Goal: Transaction & Acquisition: Subscribe to service/newsletter

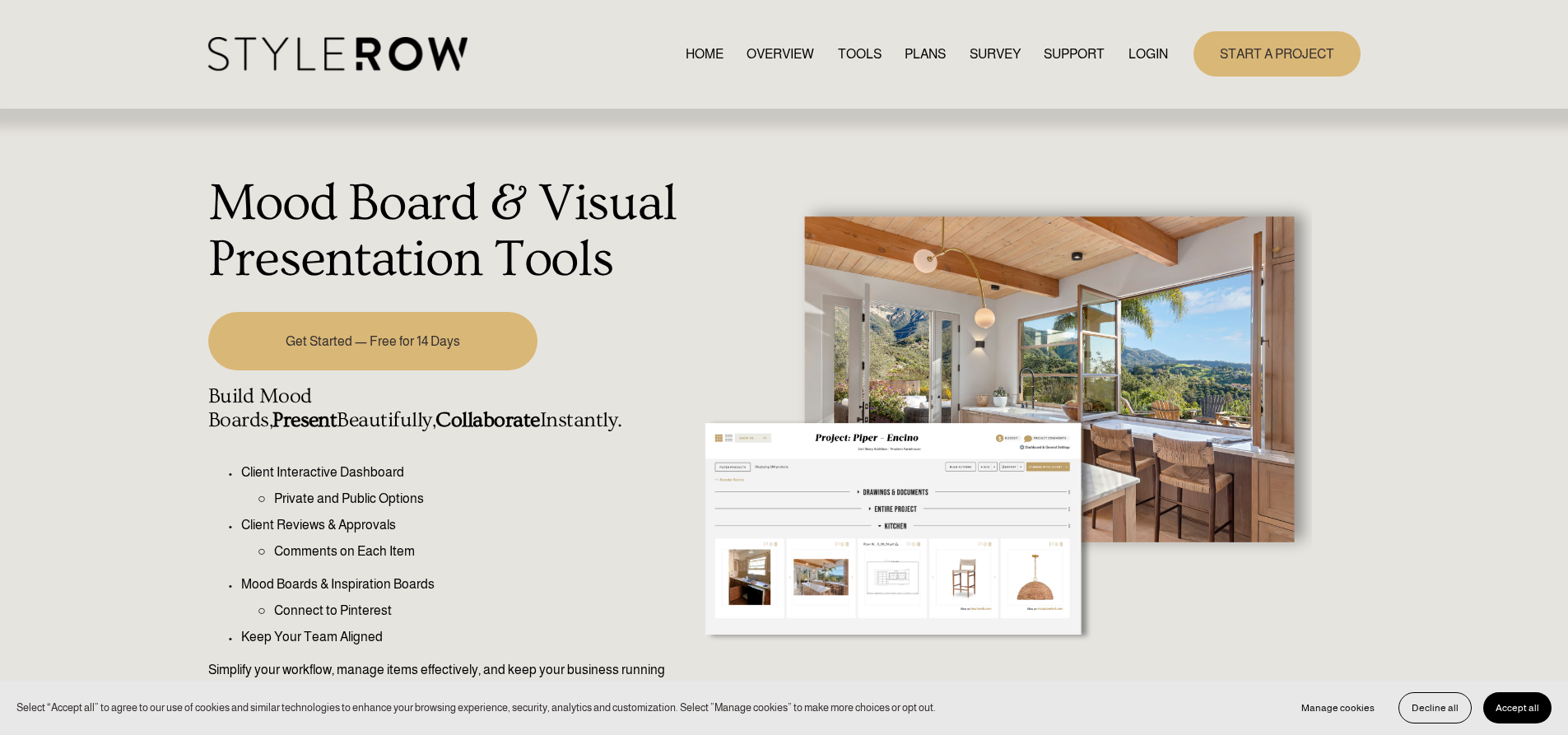
click at [395, 322] on link "Get Started — Free for 14 Days" at bounding box center [373, 341] width 330 height 59
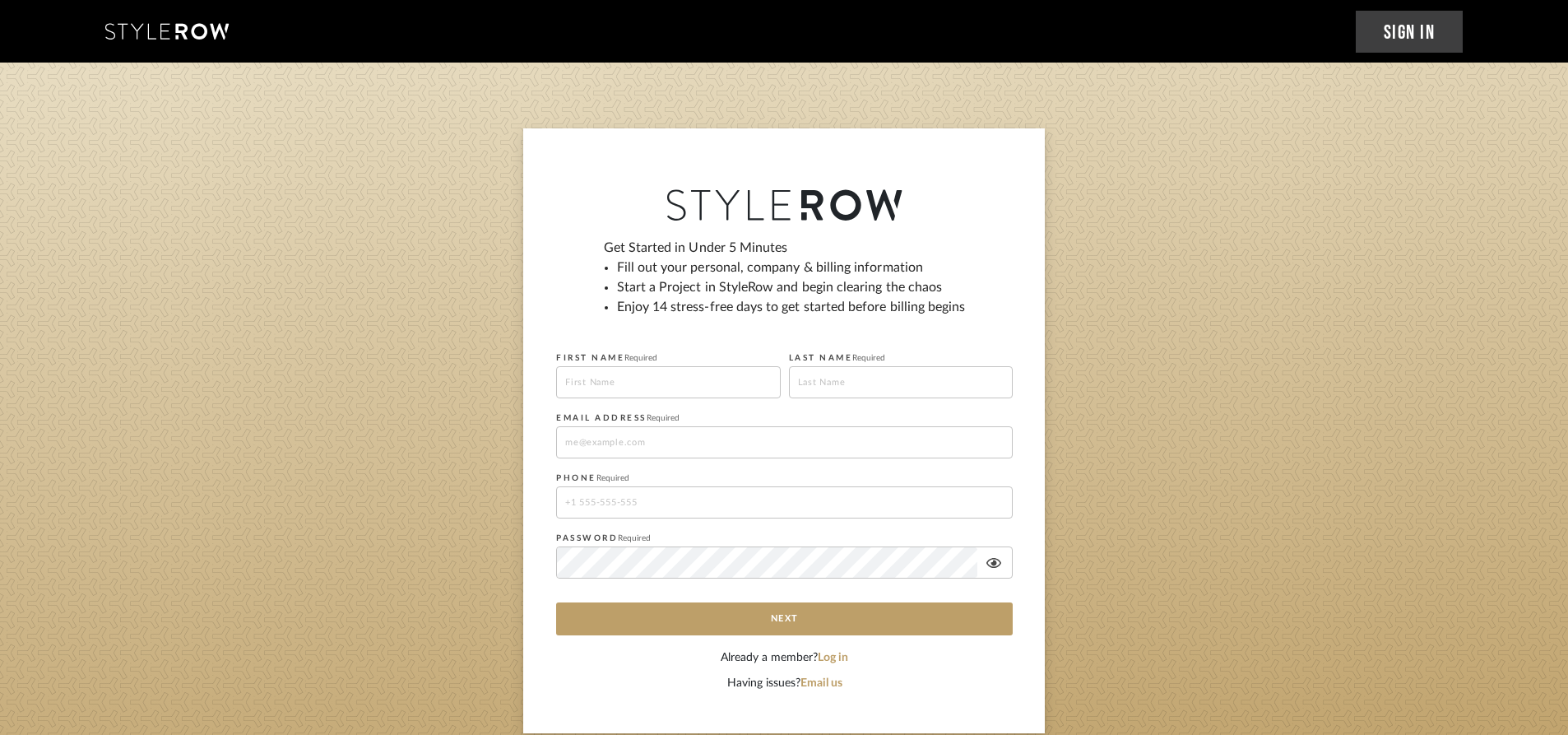
click at [666, 387] on input at bounding box center [669, 382] width 225 height 32
type input "Mitzel"
type input "Artacho"
type input "calingomitzel@gmail.com"
click at [569, 503] on input "17143860801" at bounding box center [784, 503] width 456 height 32
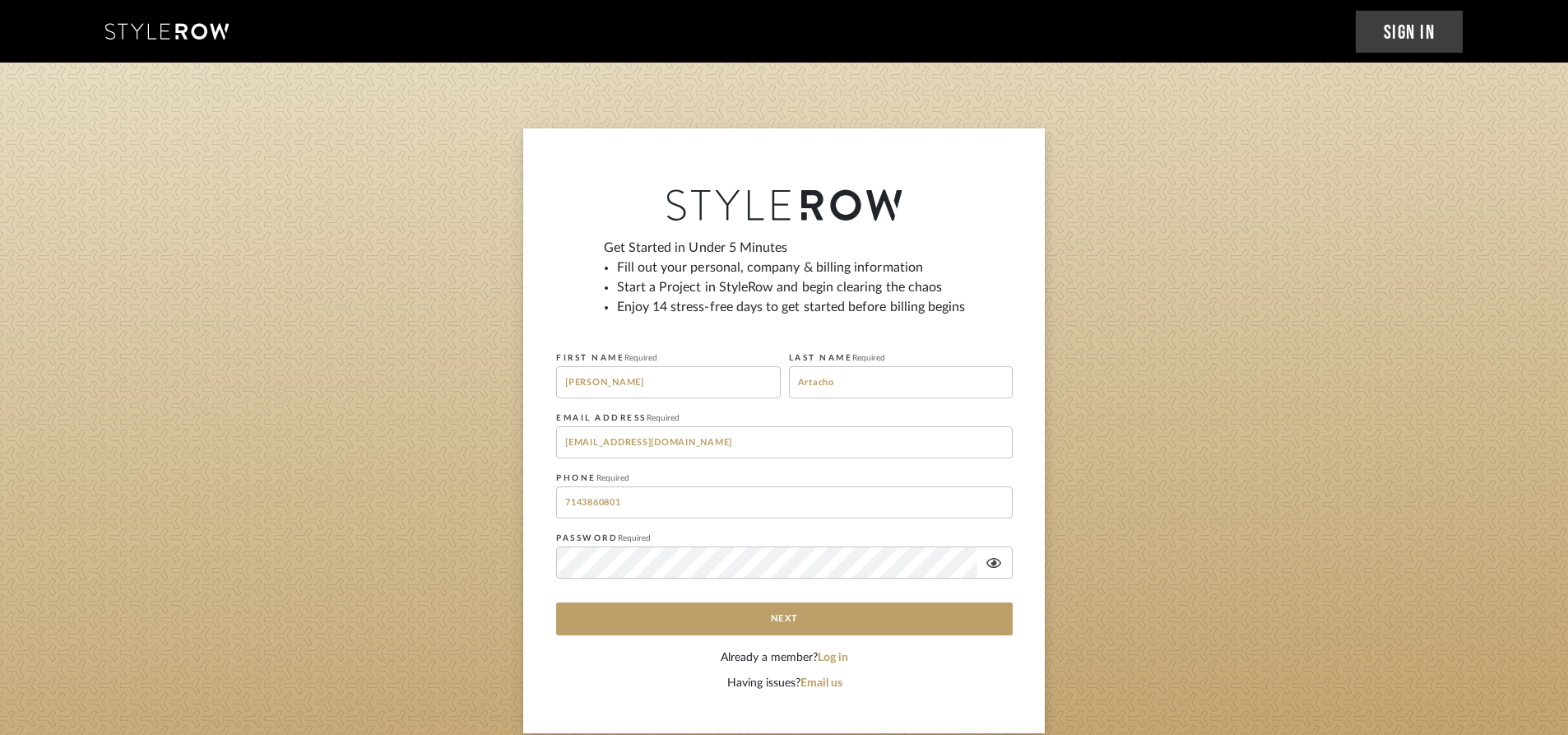
type input "7143860801"
click at [993, 563] on icon at bounding box center [993, 563] width 15 height 10
click at [936, 612] on button "Next" at bounding box center [784, 619] width 456 height 33
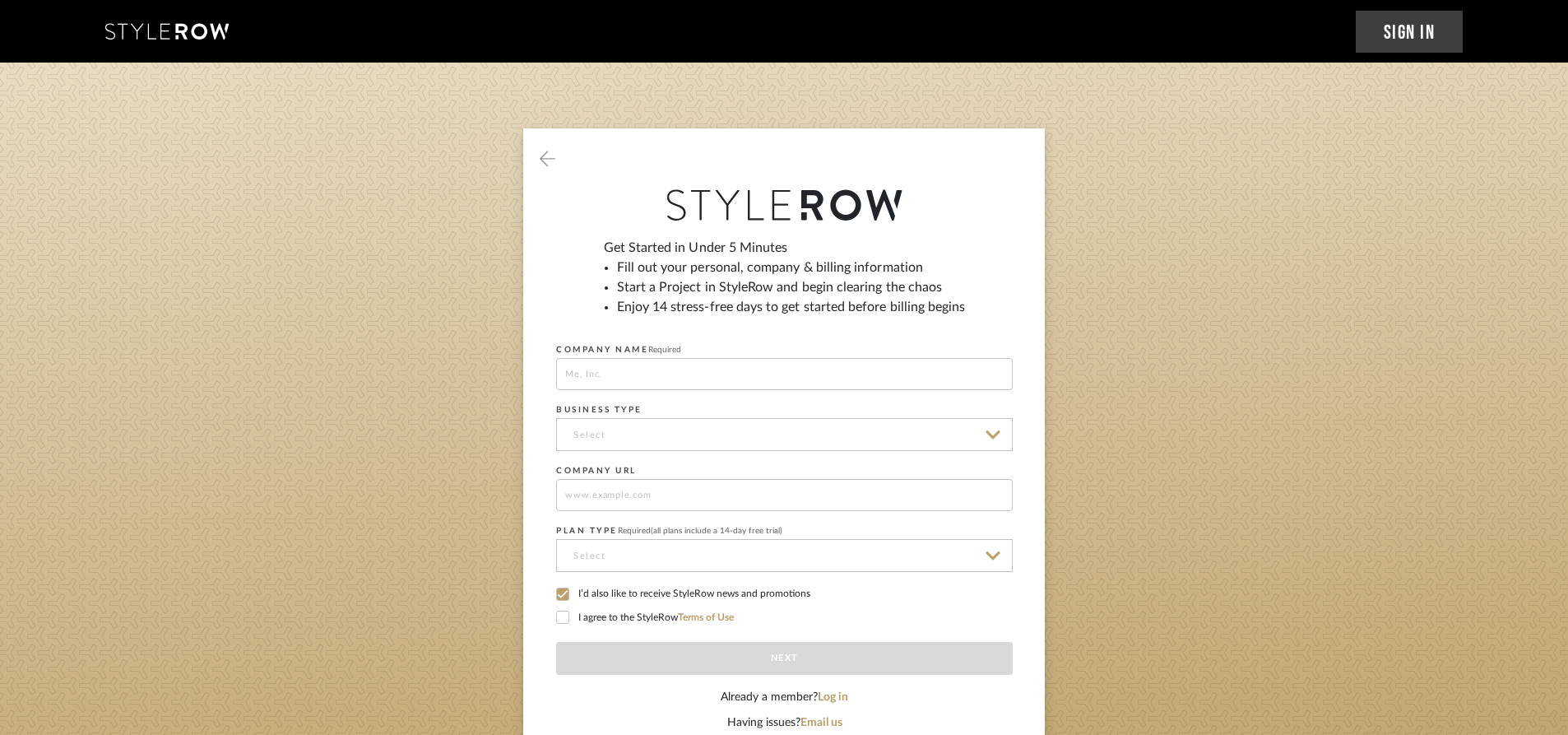
click at [601, 361] on fieldset "COMPANY NAME Required" at bounding box center [784, 364] width 456 height 52
click at [601, 366] on input at bounding box center [784, 373] width 456 height 32
type input "Seaside"
click at [608, 416] on fieldset "BUSINESS TYPE" at bounding box center [784, 425] width 456 height 53
click at [606, 428] on input at bounding box center [784, 435] width 456 height 33
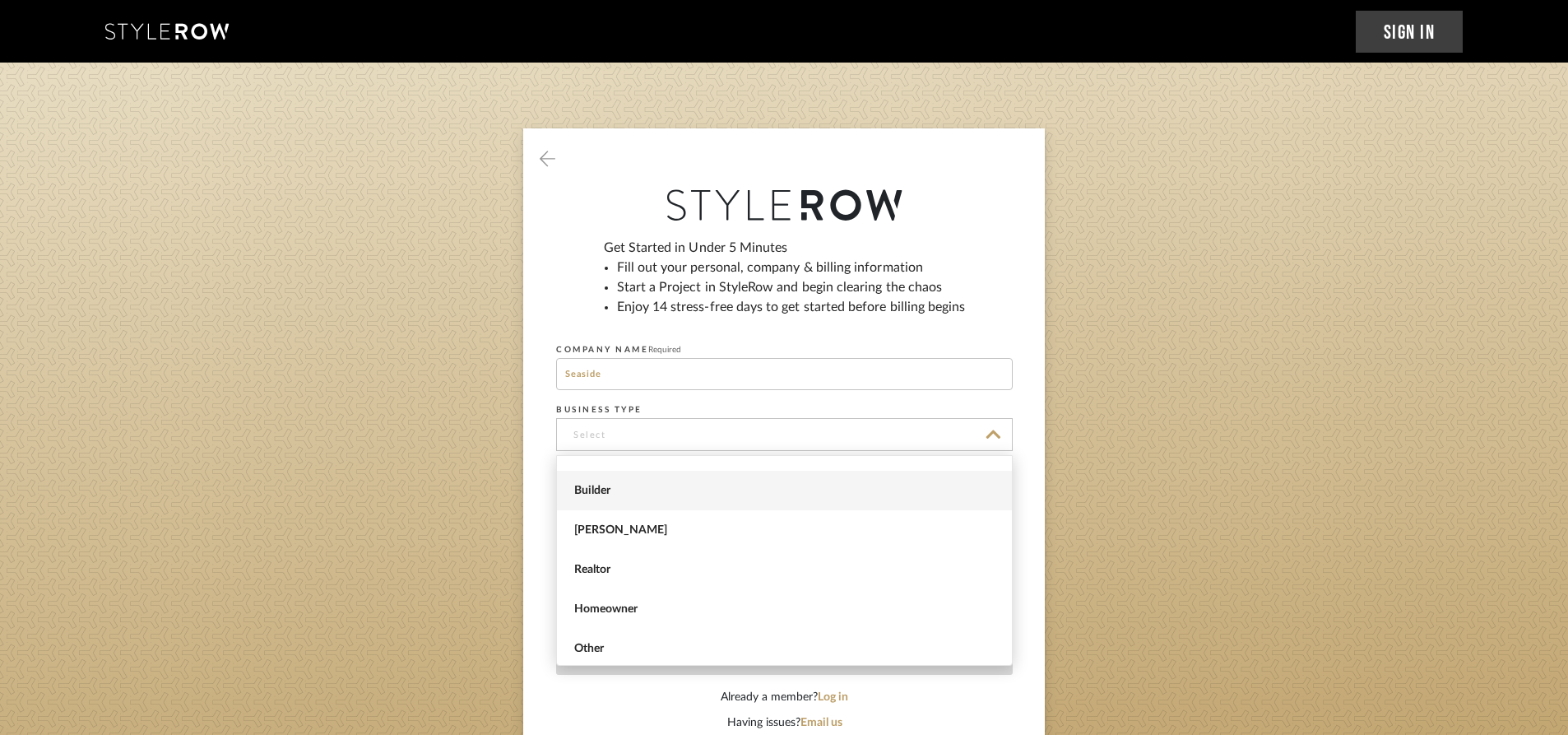
scroll to position [68, 0]
click at [600, 641] on span "Other" at bounding box center [787, 645] width 424 height 14
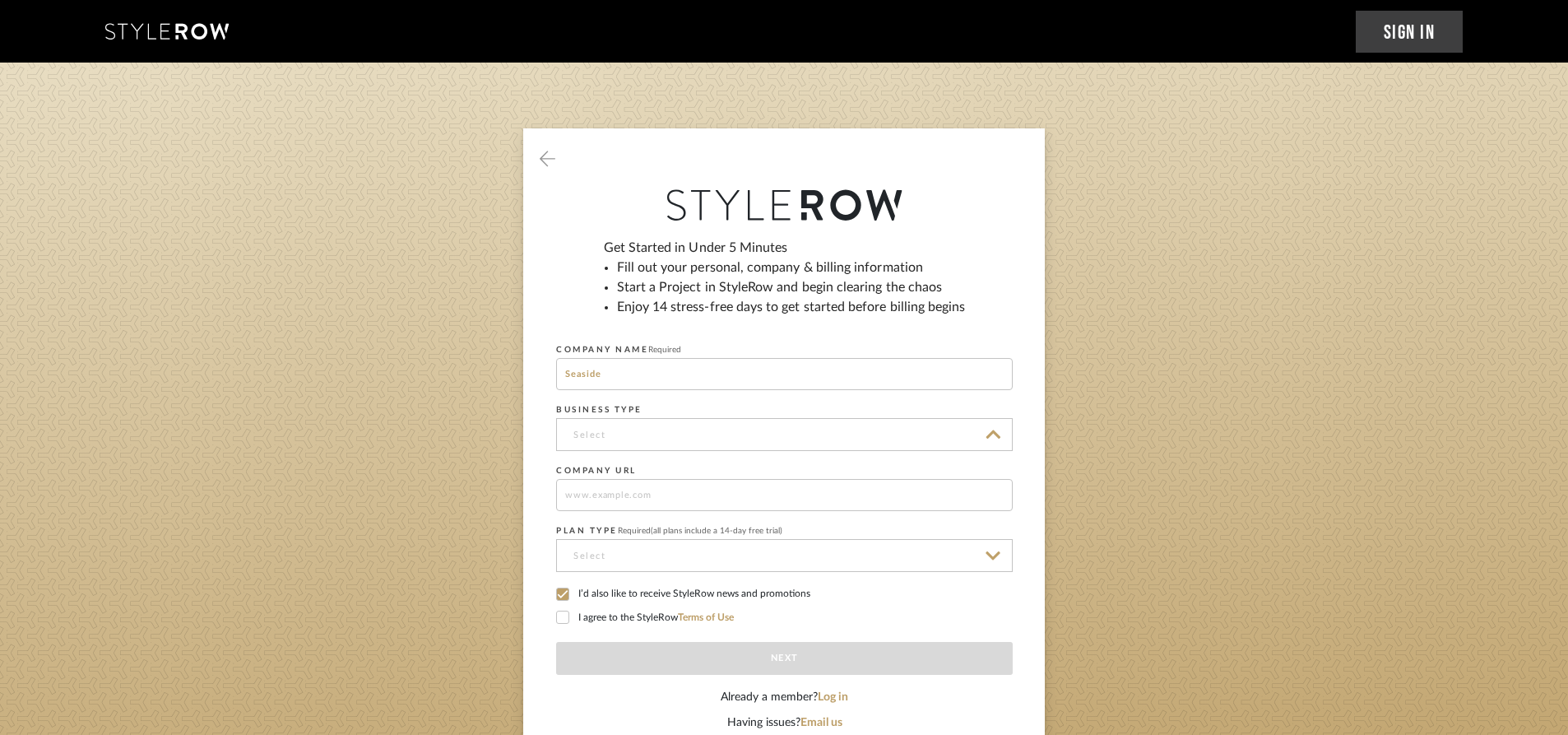
type input "Other"
click at [561, 596] on icon at bounding box center [563, 594] width 12 height 12
click at [564, 617] on icon at bounding box center [564, 617] width 11 height 8
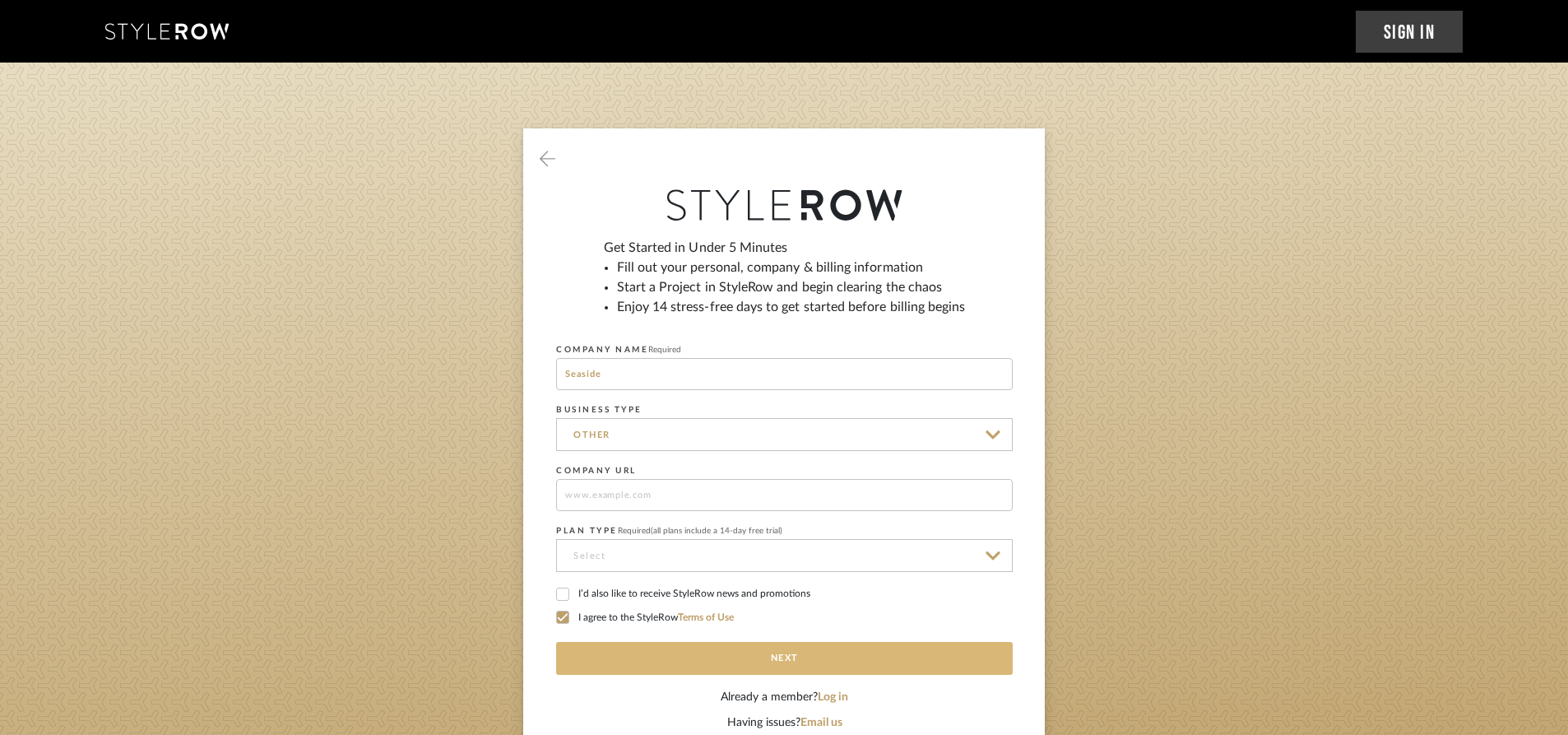
click at [651, 658] on button "Next" at bounding box center [784, 659] width 456 height 33
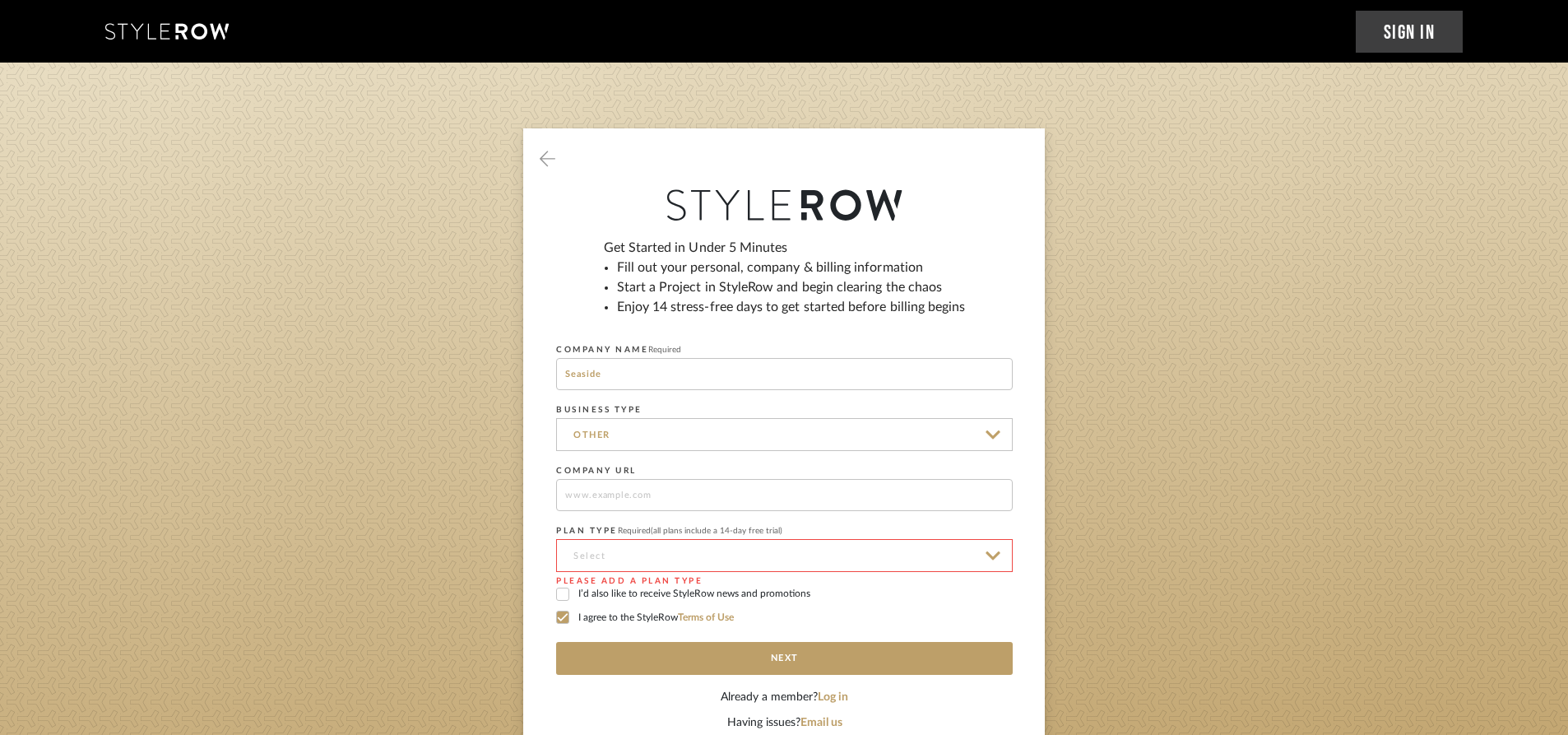
click at [691, 550] on input at bounding box center [784, 556] width 456 height 33
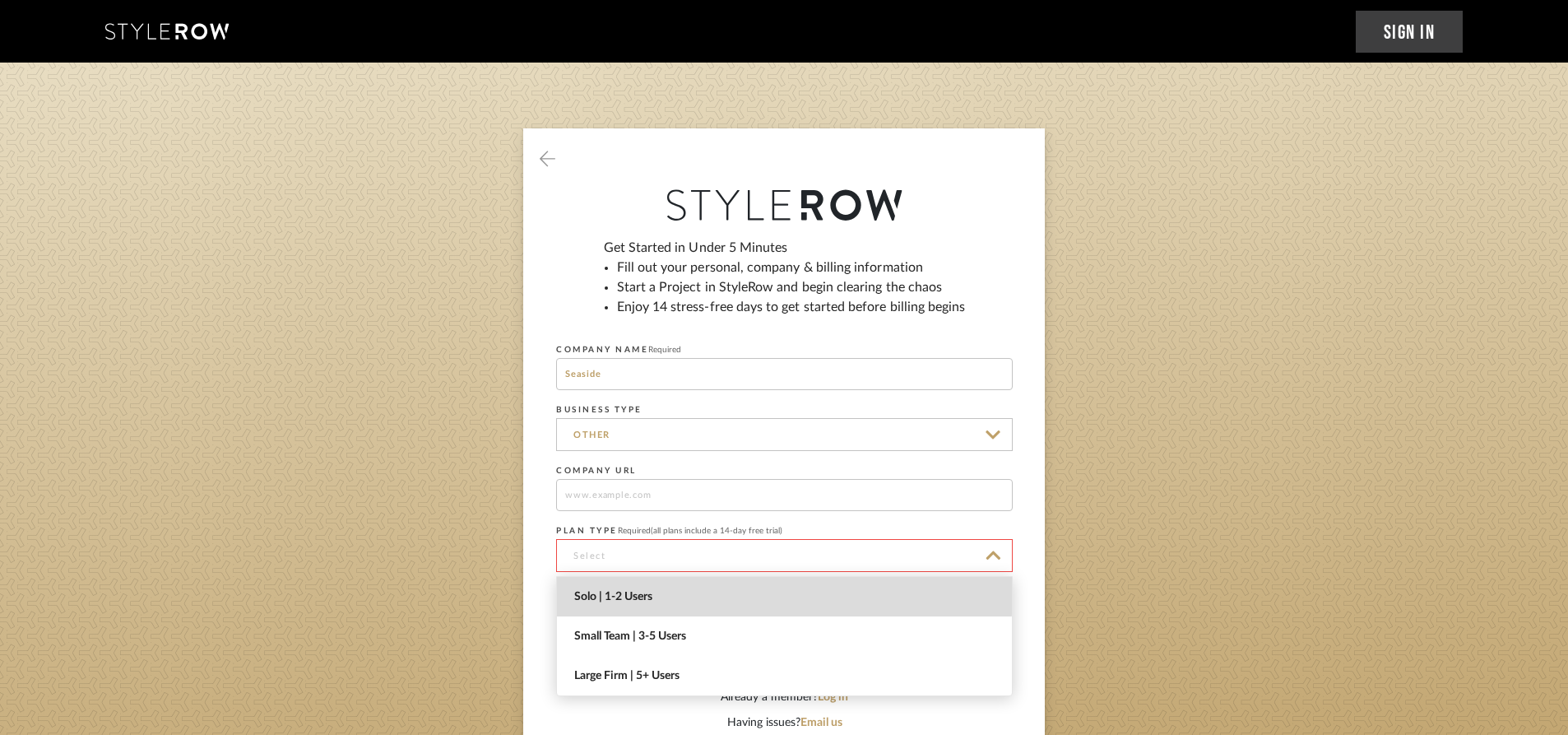
click at [675, 592] on span "Solo | 1-2 Users" at bounding box center [787, 597] width 424 height 14
type input "Solo | 1-2 Users"
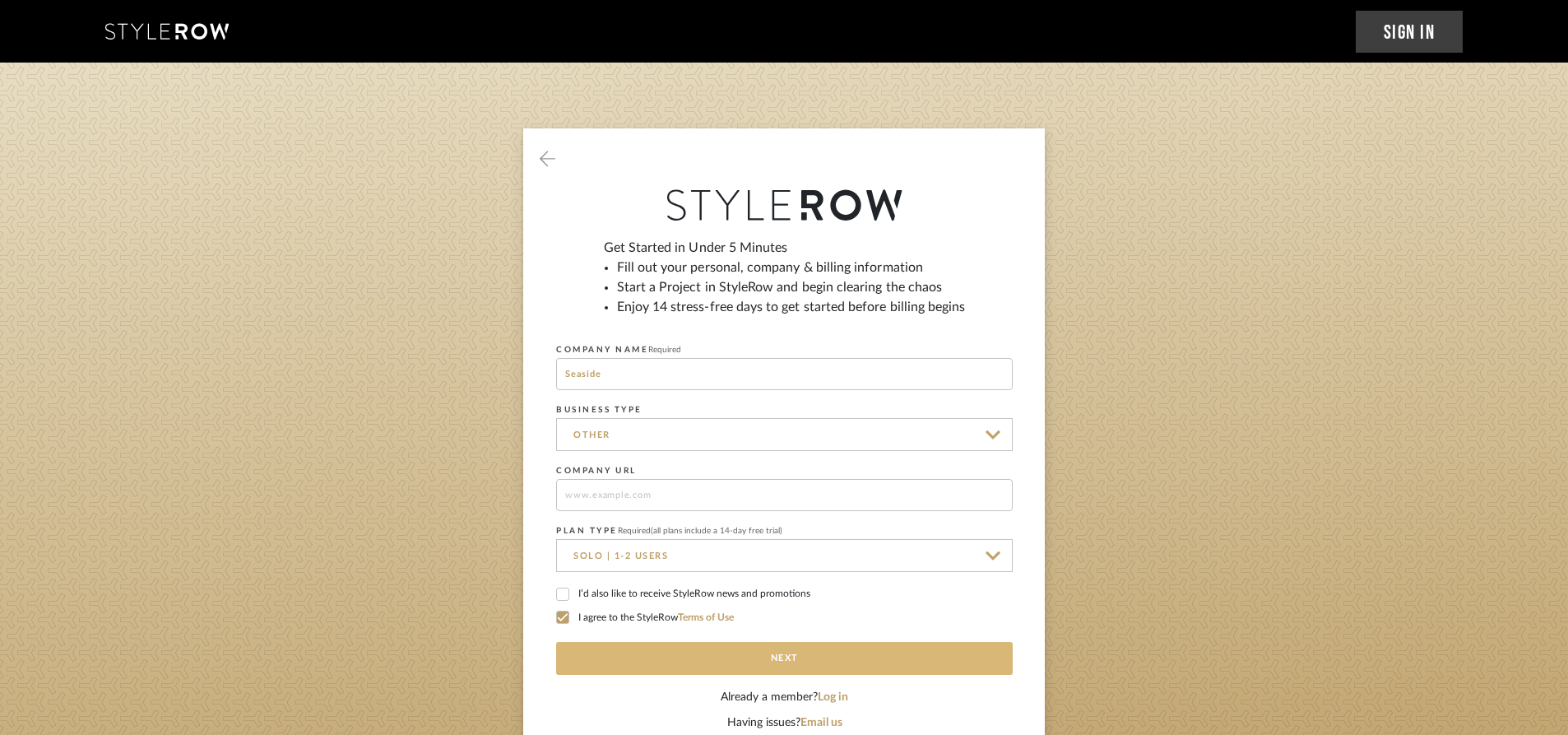
click at [731, 654] on button "Next" at bounding box center [784, 659] width 456 height 33
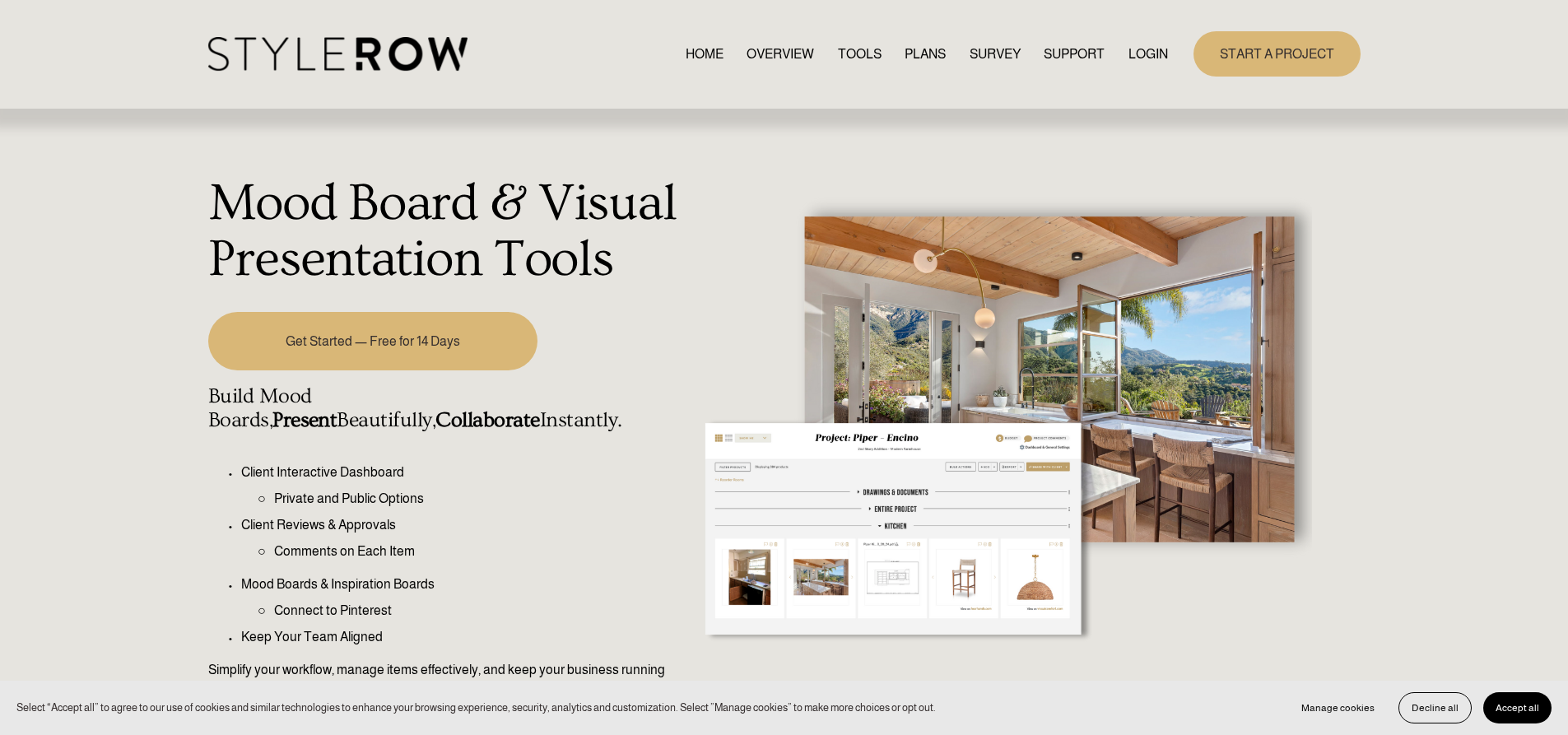
click at [1256, 73] on link "START A PROJECT" at bounding box center [1277, 53] width 168 height 45
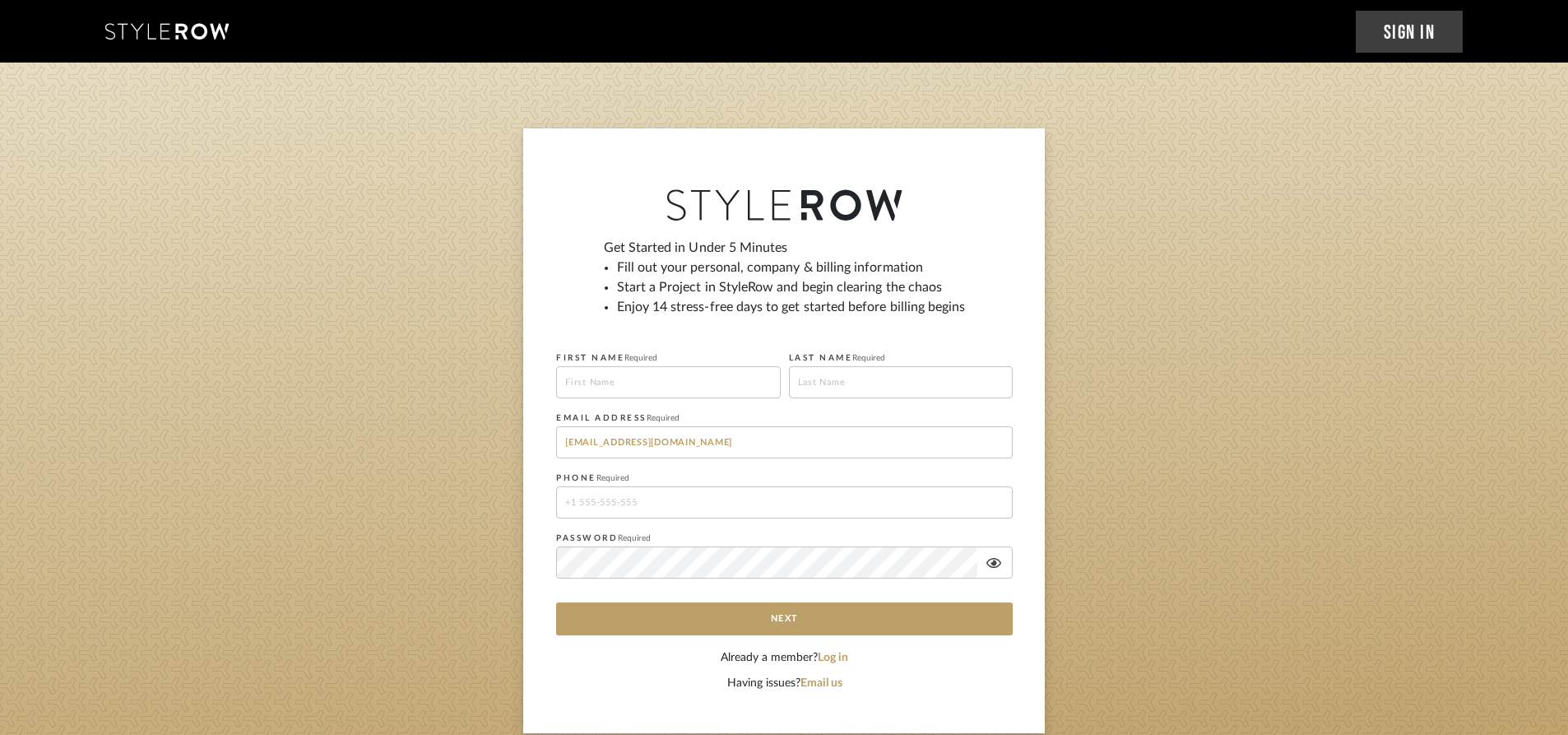
click at [730, 395] on input at bounding box center [669, 382] width 225 height 32
type input "Mitzel"
type input "Artacho"
click at [569, 504] on input "17143860801" at bounding box center [784, 503] width 456 height 32
type input "7143860801"
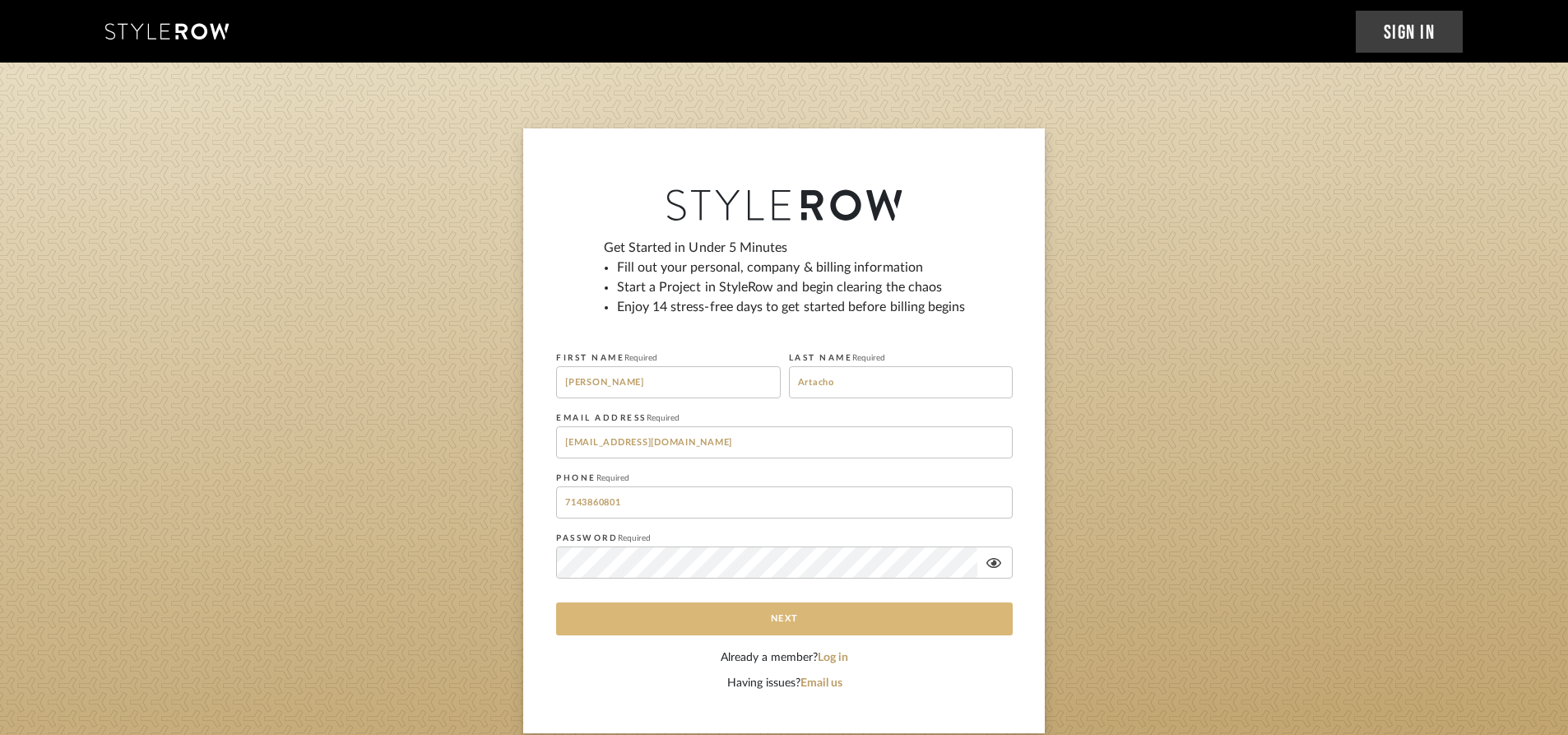
click at [579, 623] on button "Next" at bounding box center [784, 619] width 456 height 33
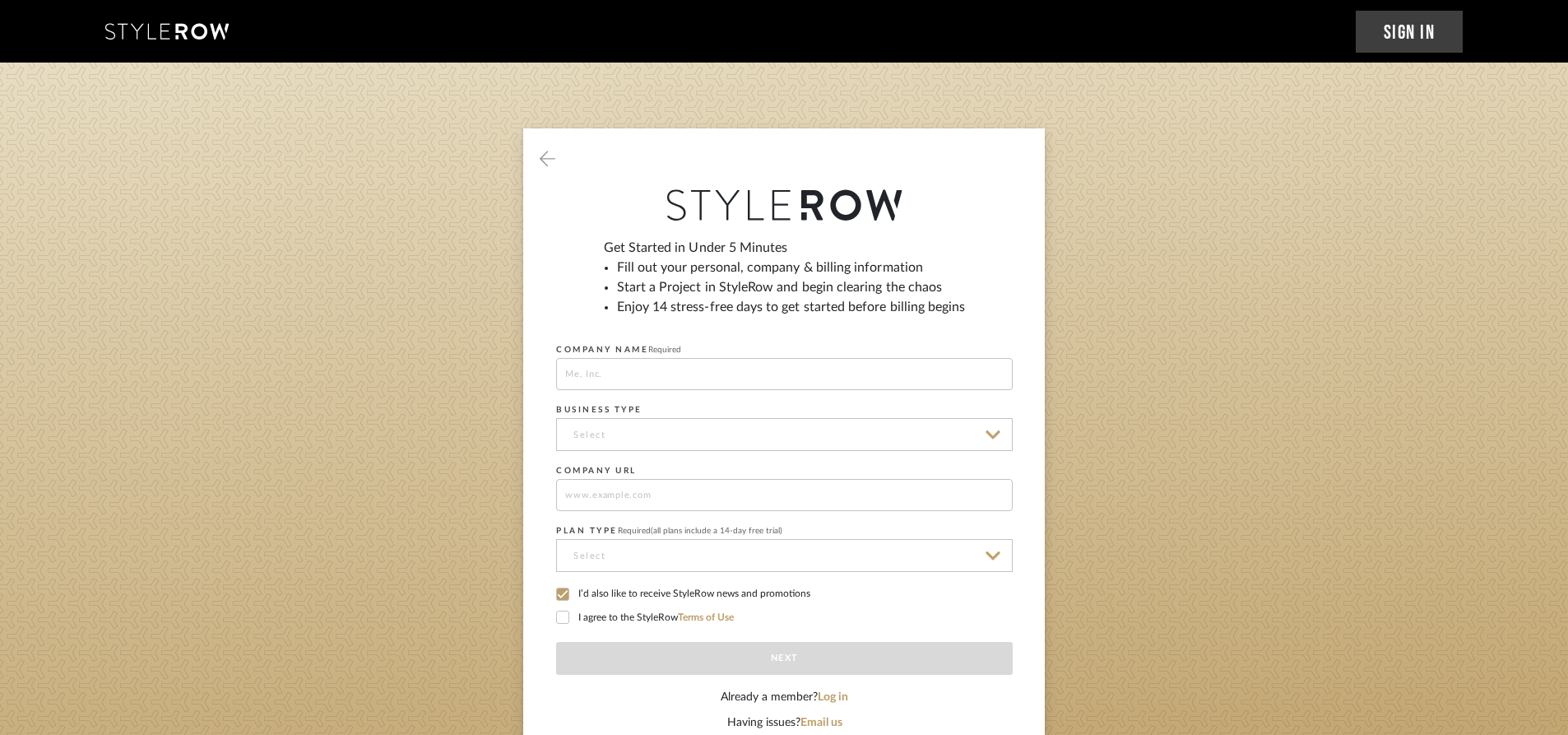
click at [567, 594] on icon at bounding box center [563, 594] width 12 height 12
click at [564, 618] on icon at bounding box center [564, 617] width 11 height 8
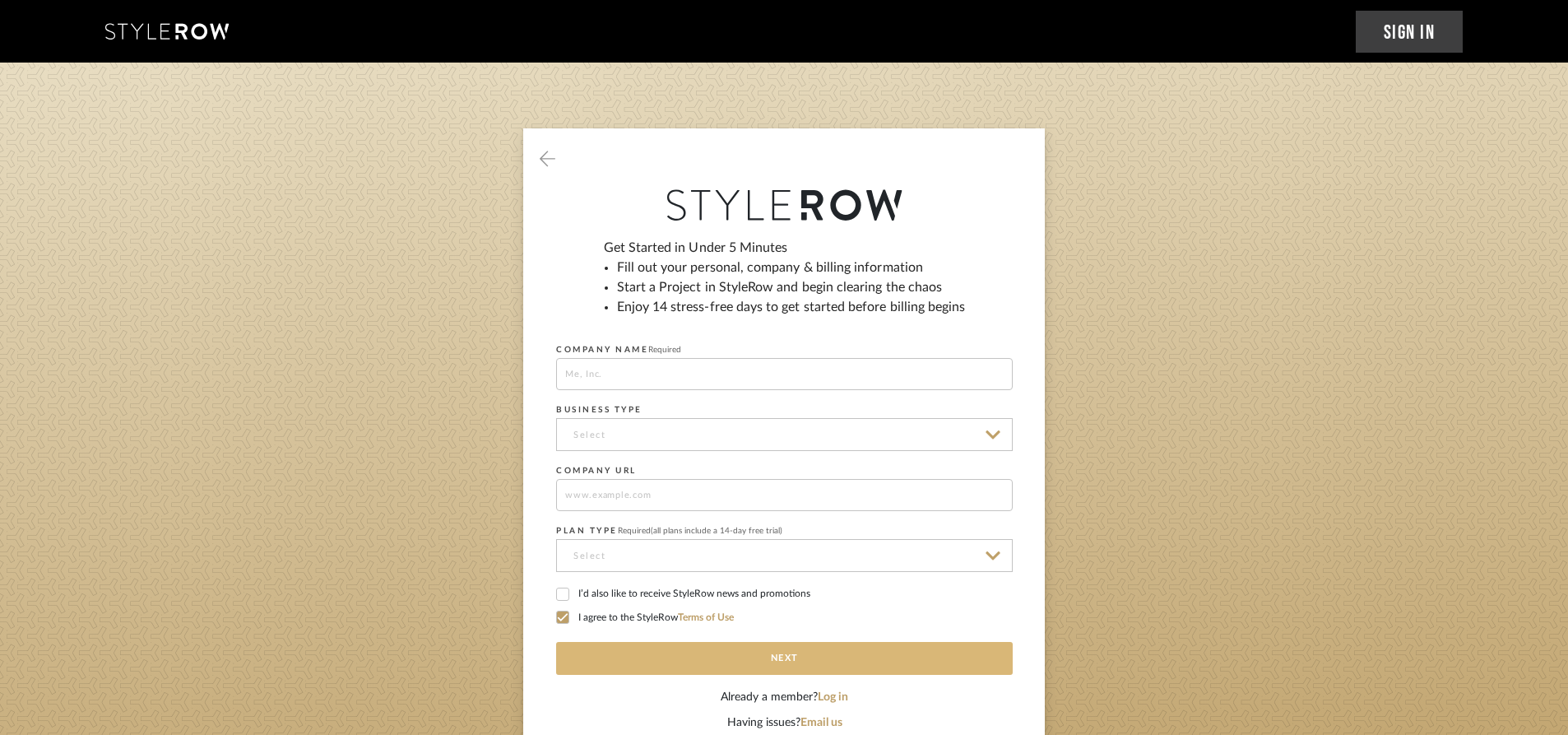
click at [611, 663] on button "Next" at bounding box center [784, 659] width 456 height 33
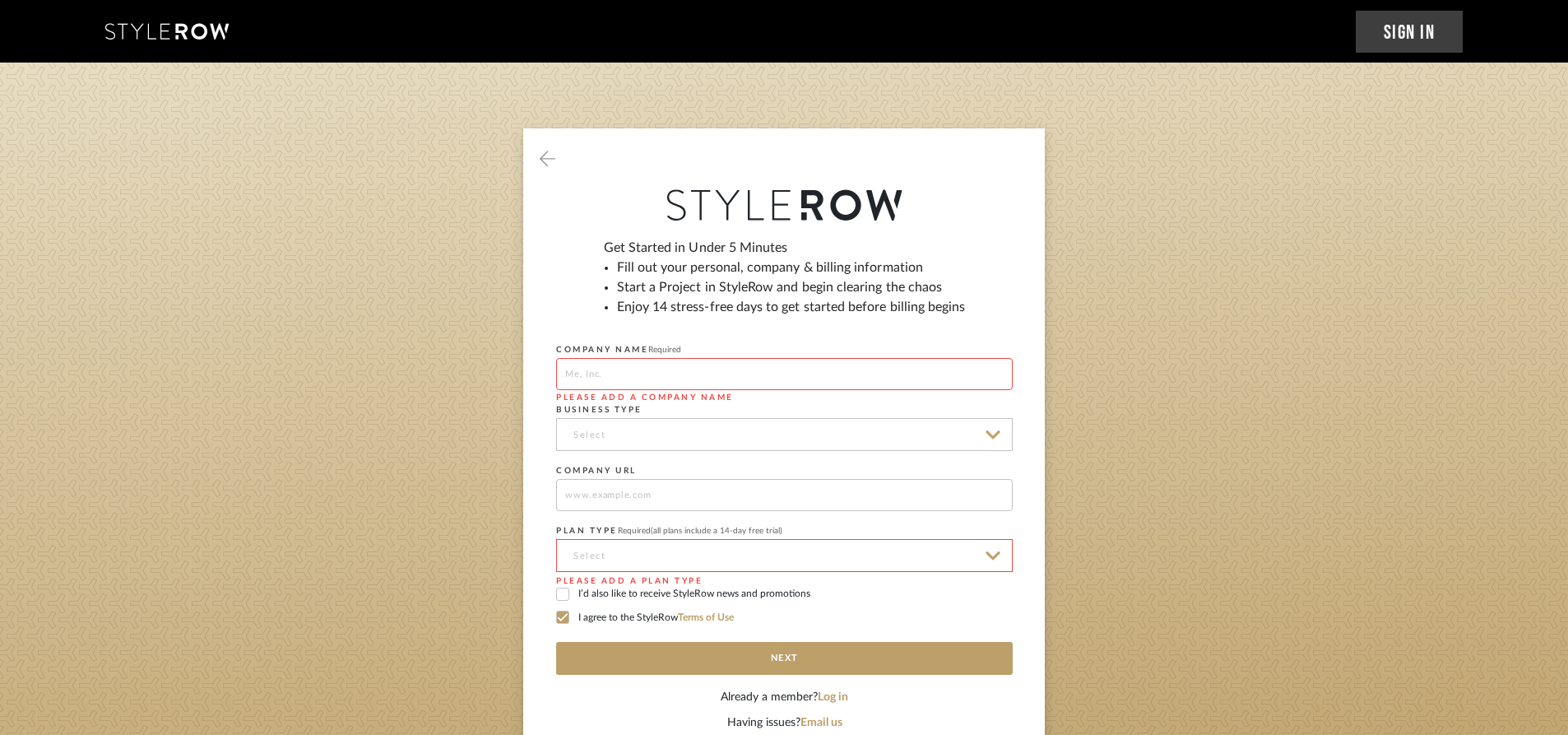
click at [732, 377] on input at bounding box center [784, 373] width 456 height 32
type input "Seaside"
click at [654, 544] on input at bounding box center [784, 556] width 456 height 33
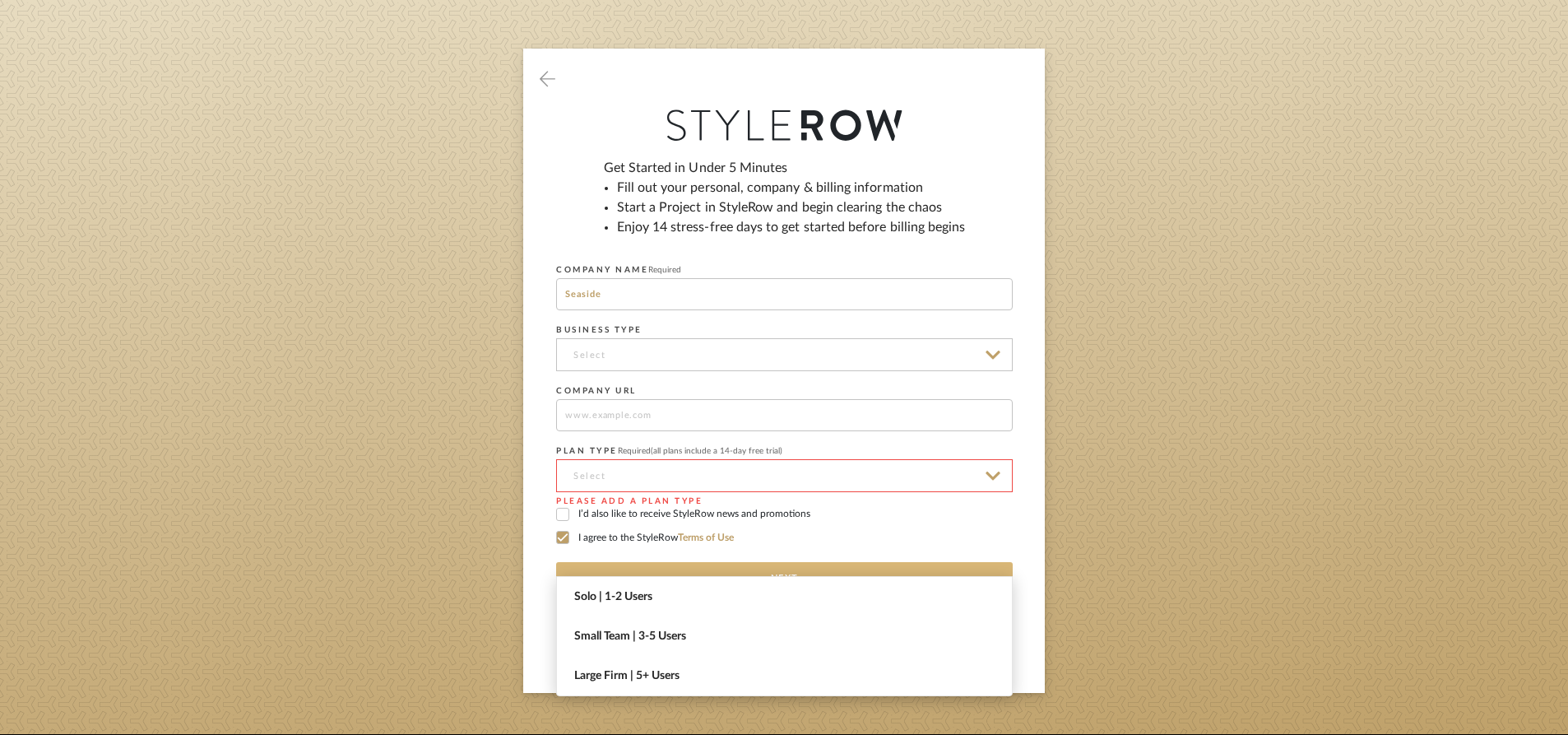
scroll to position [82, 0]
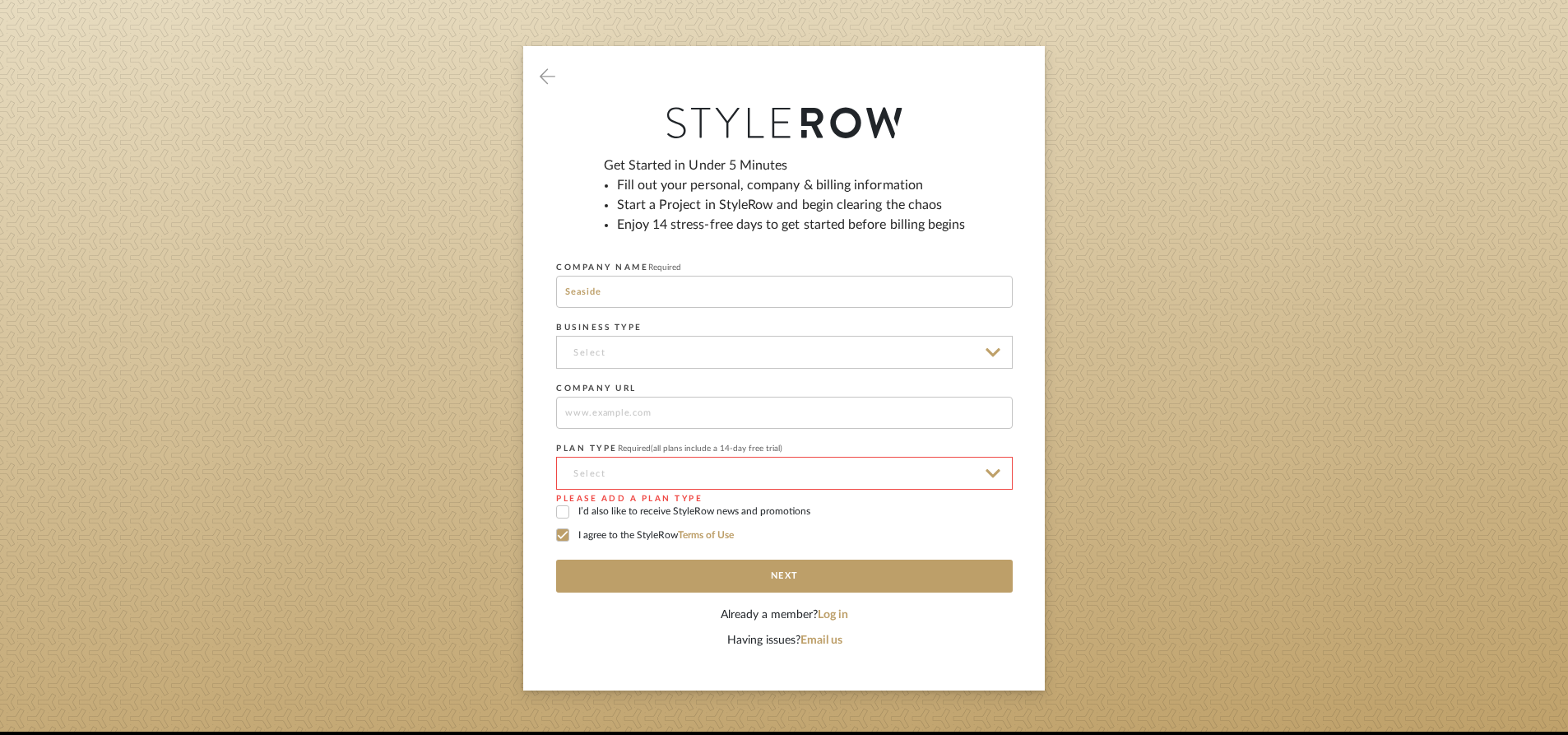
click at [626, 469] on input at bounding box center [784, 473] width 456 height 33
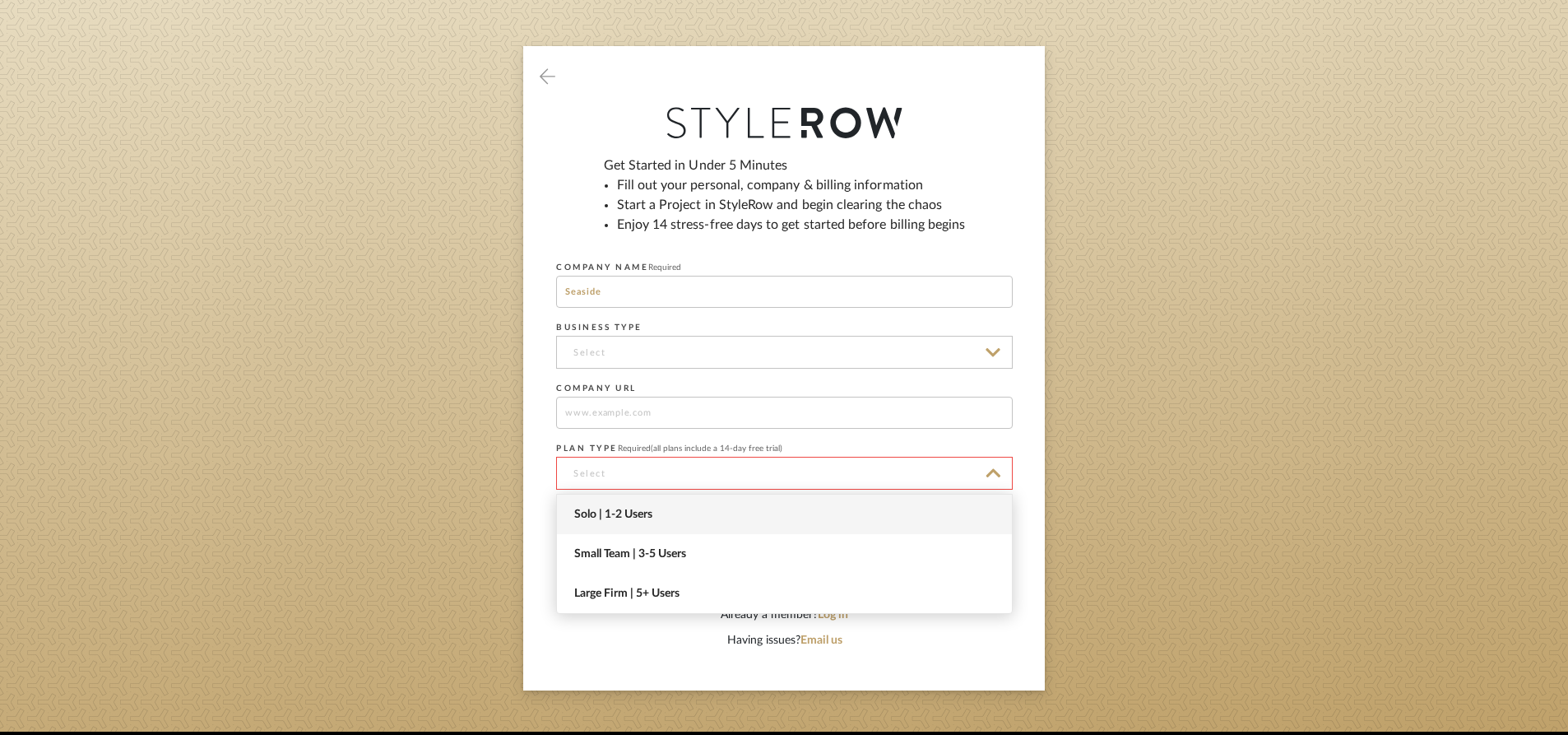
click at [589, 512] on span "Solo | 1-2 Users" at bounding box center [787, 514] width 424 height 14
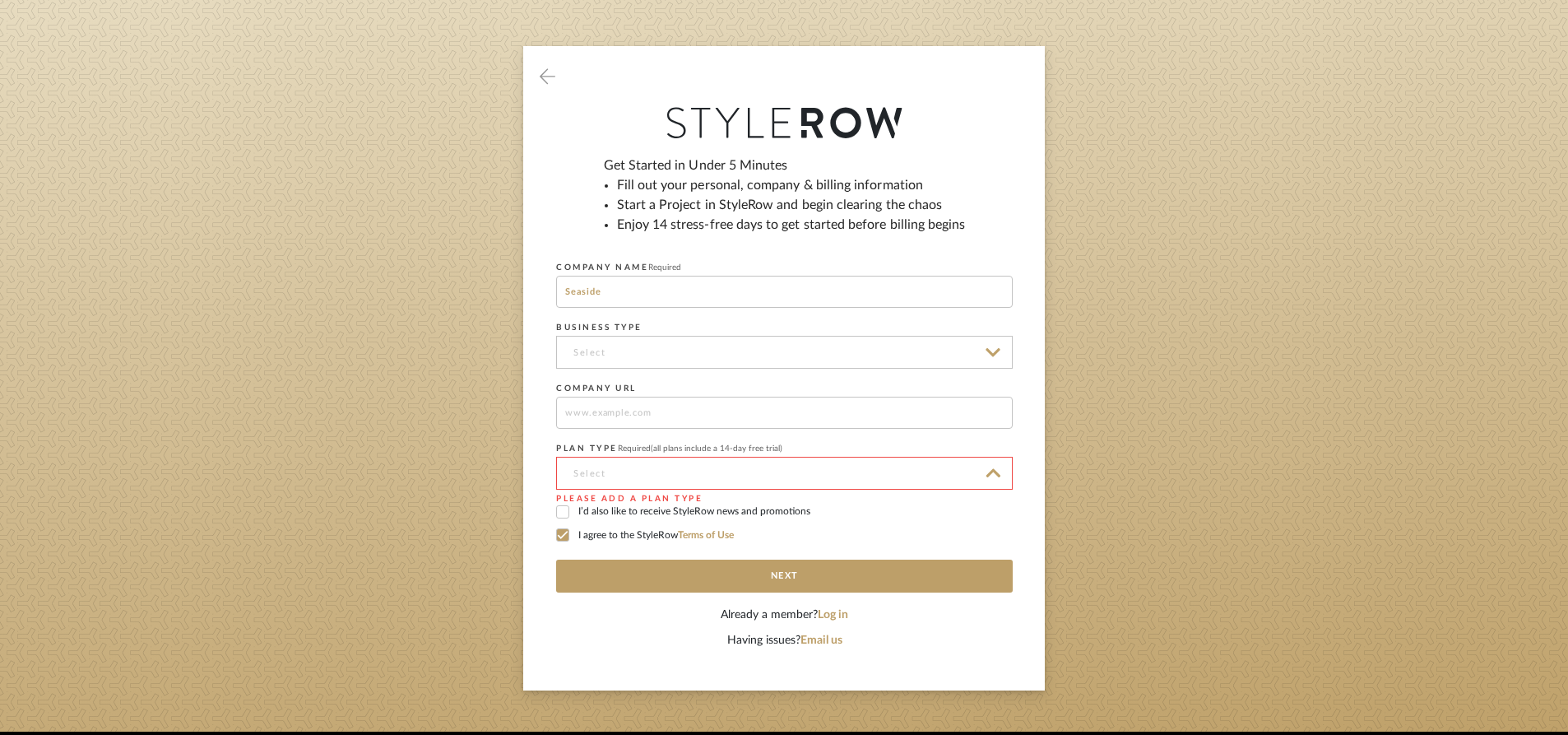
type input "Solo | 1-2 Users"
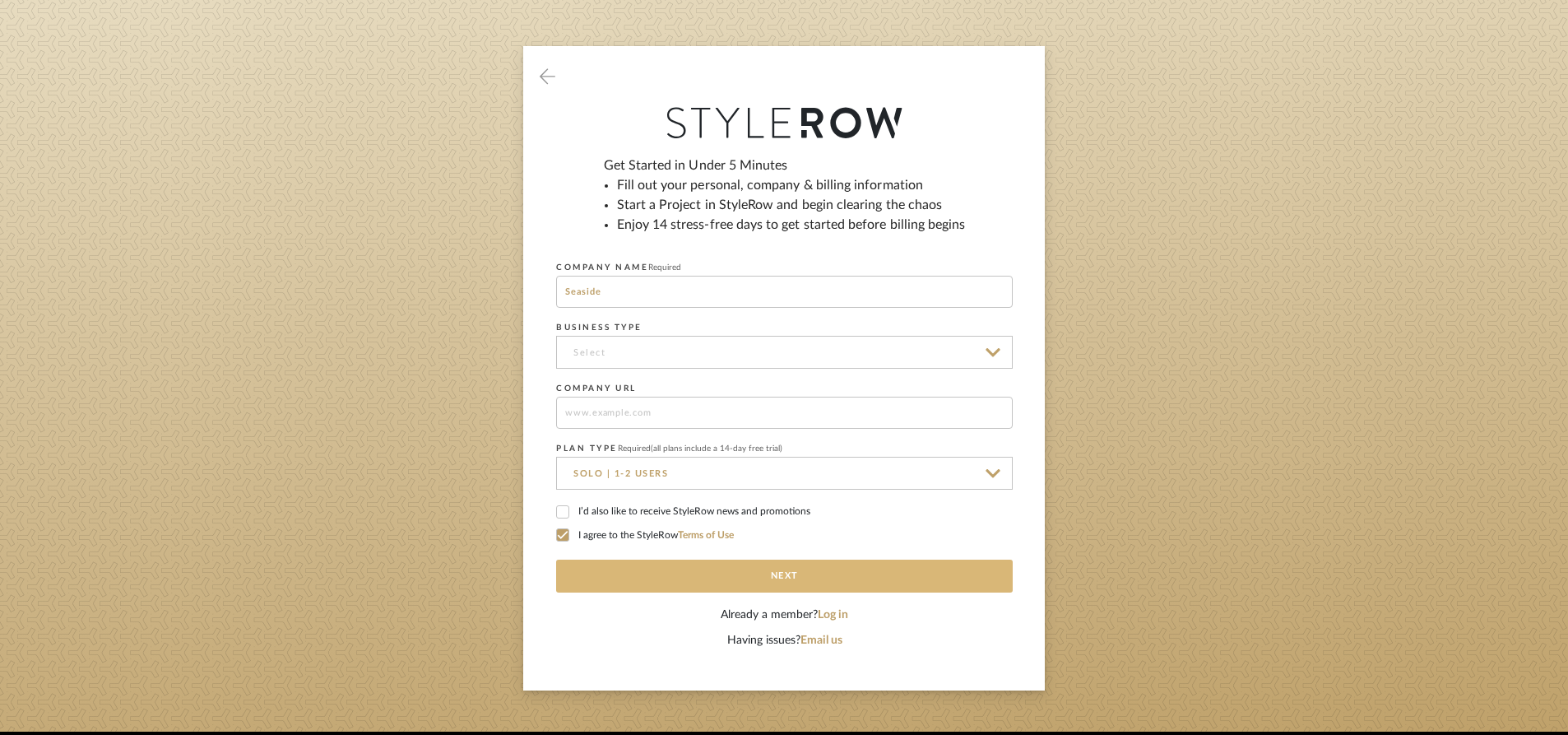
click at [735, 575] on button "Next" at bounding box center [784, 577] width 456 height 33
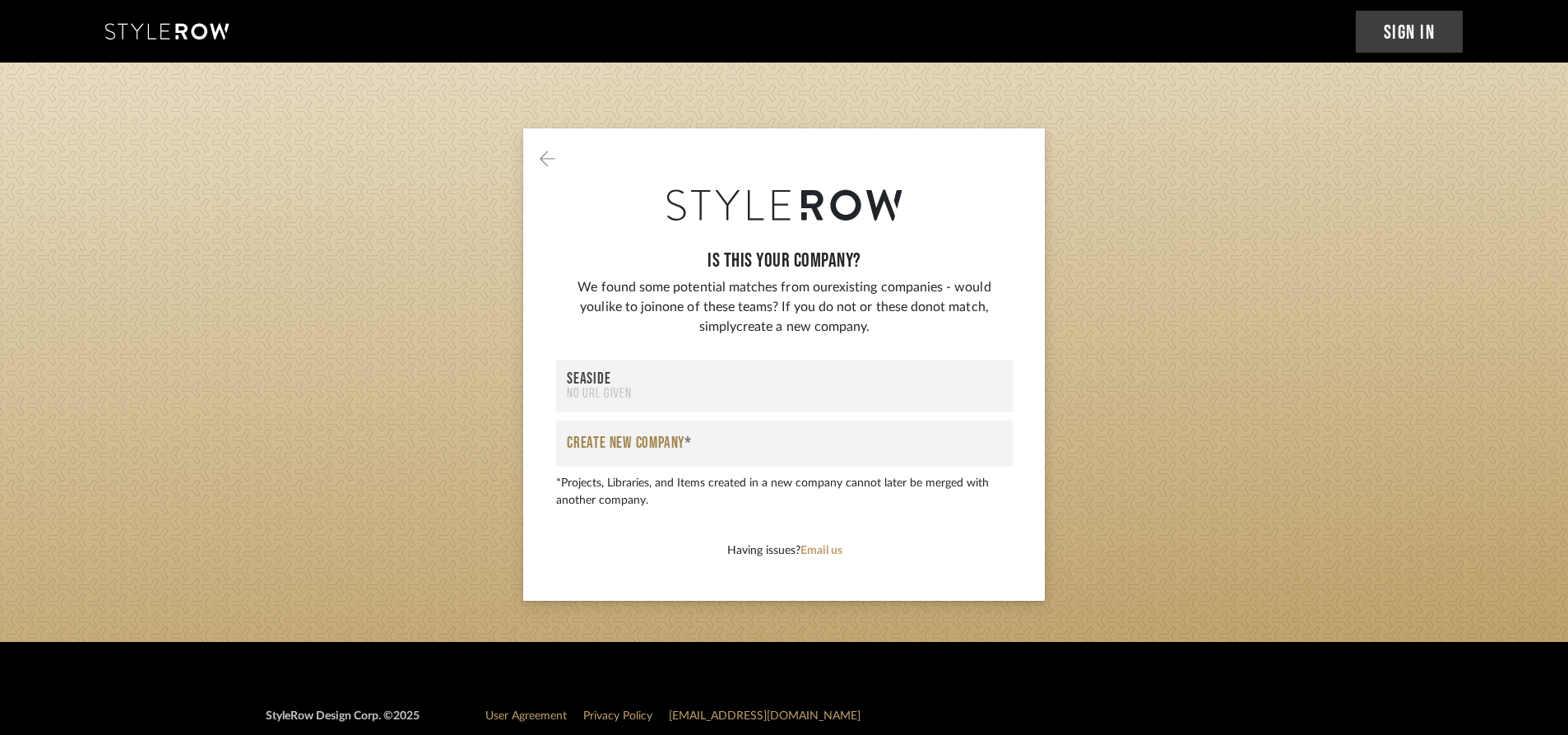
click at [614, 381] on div "Seaside" at bounding box center [785, 379] width 435 height 16
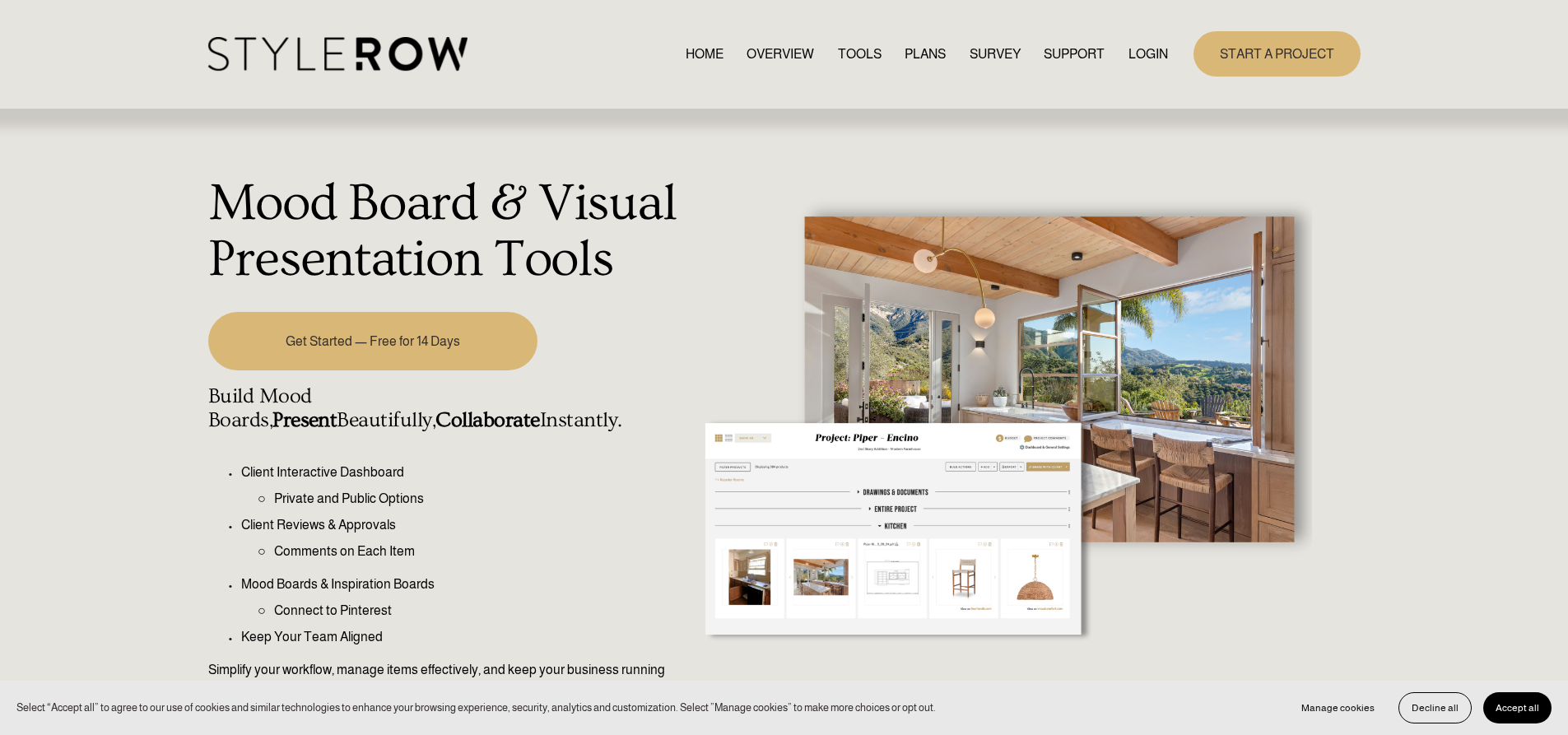
click at [859, 54] on link "TOOLS" at bounding box center [860, 54] width 44 height 22
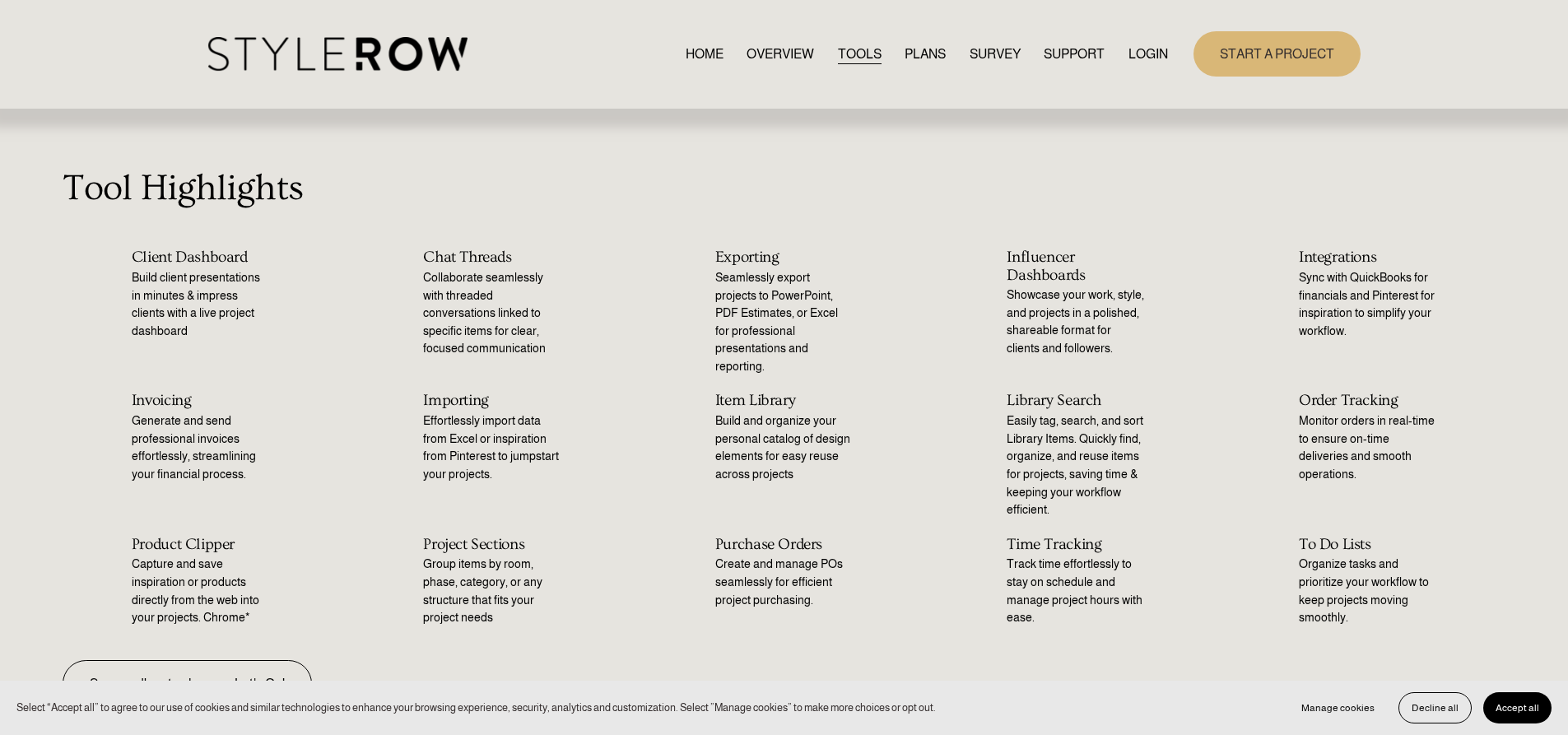
click at [928, 55] on link "PLANS" at bounding box center [925, 54] width 41 height 22
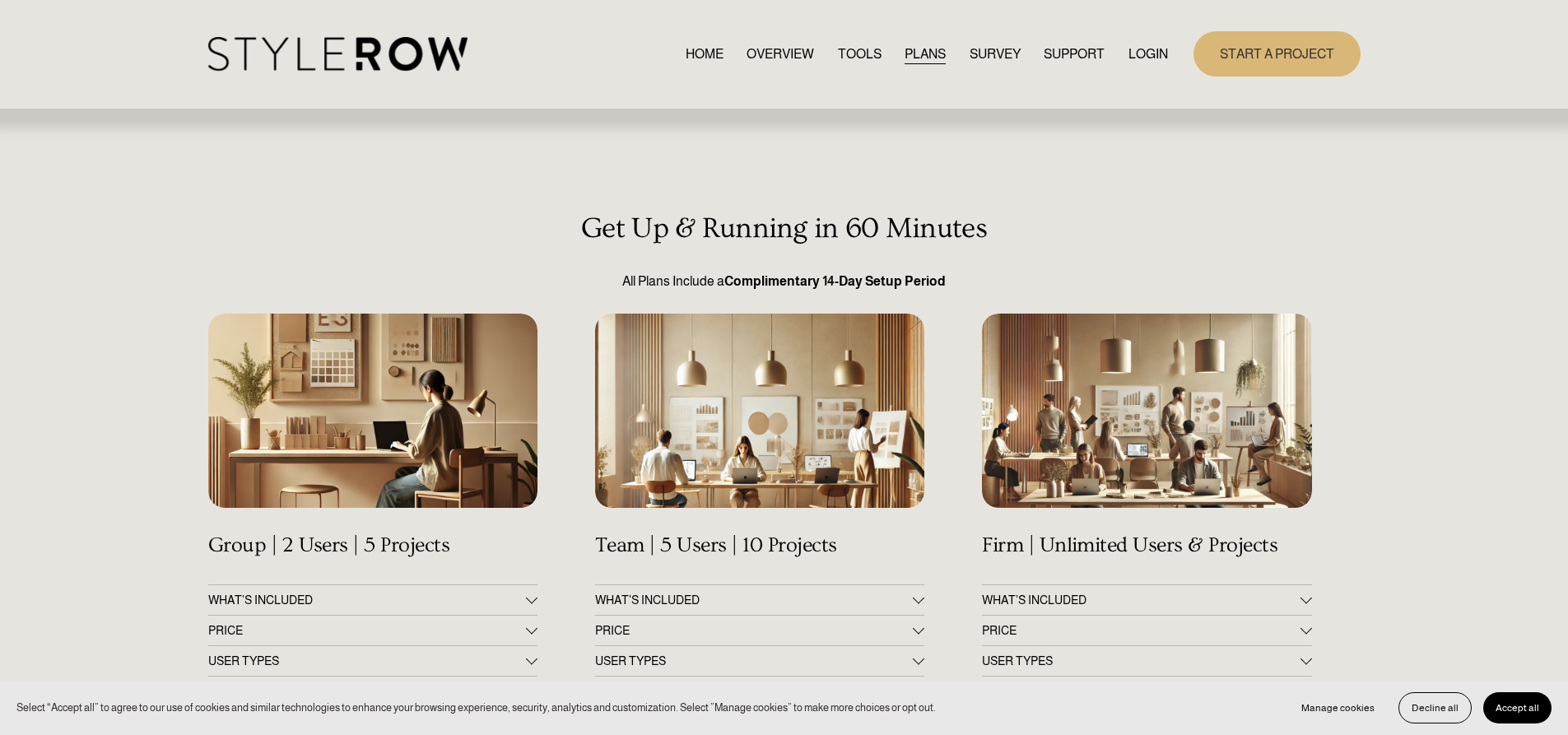
click at [773, 49] on link "OVERVIEW" at bounding box center [781, 54] width 68 height 22
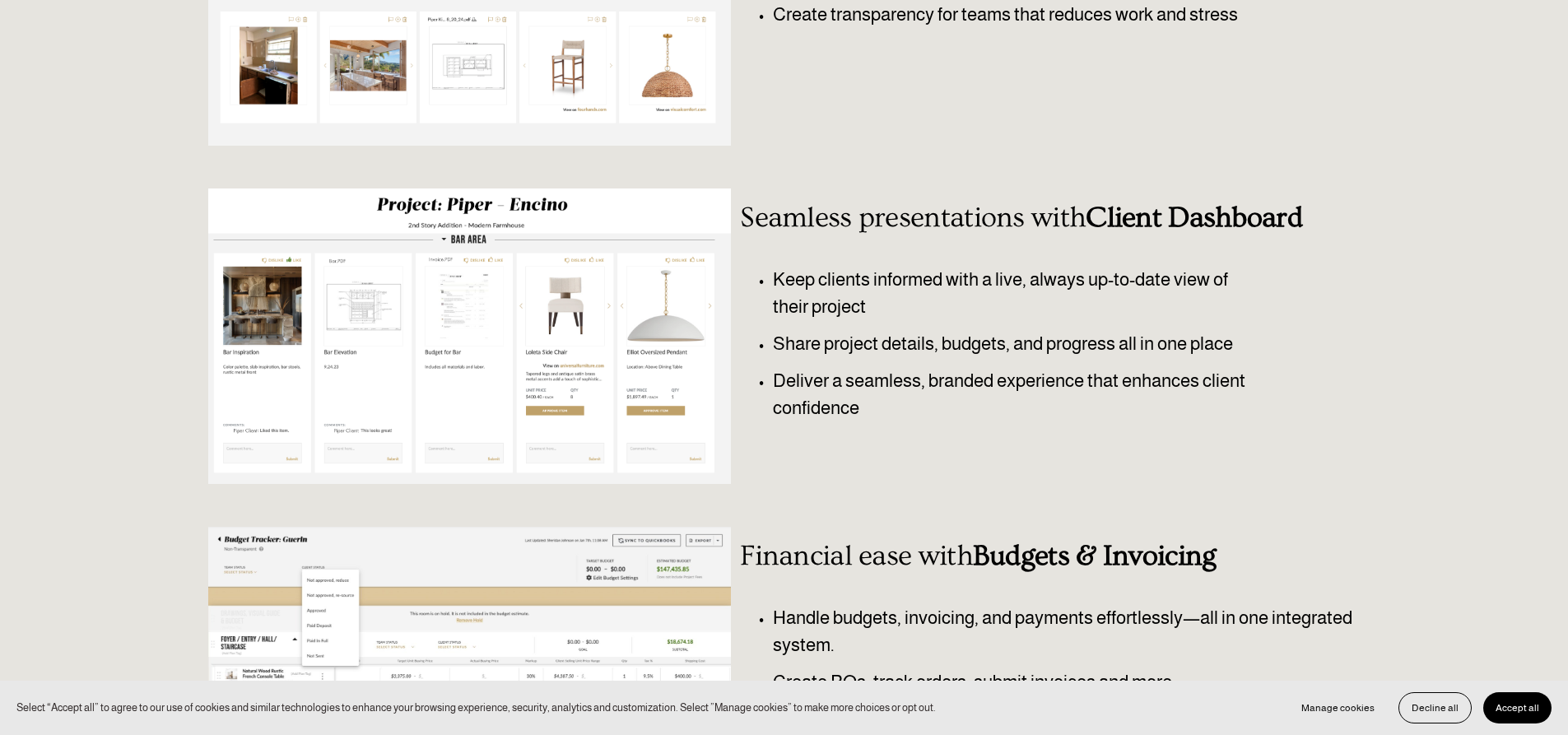
scroll to position [82, 0]
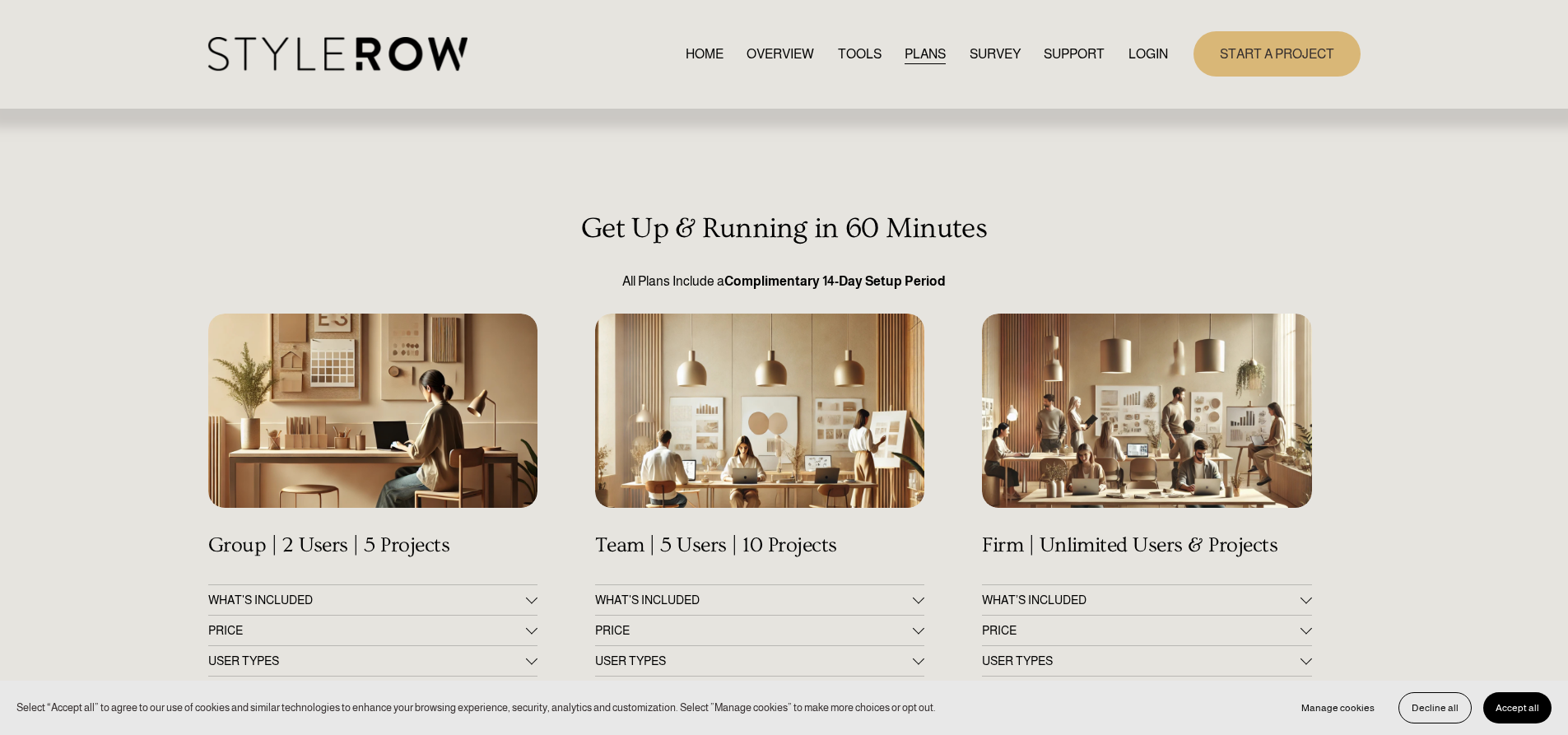
click at [469, 597] on span "WHAT'S INCLUDED" at bounding box center [367, 600] width 318 height 13
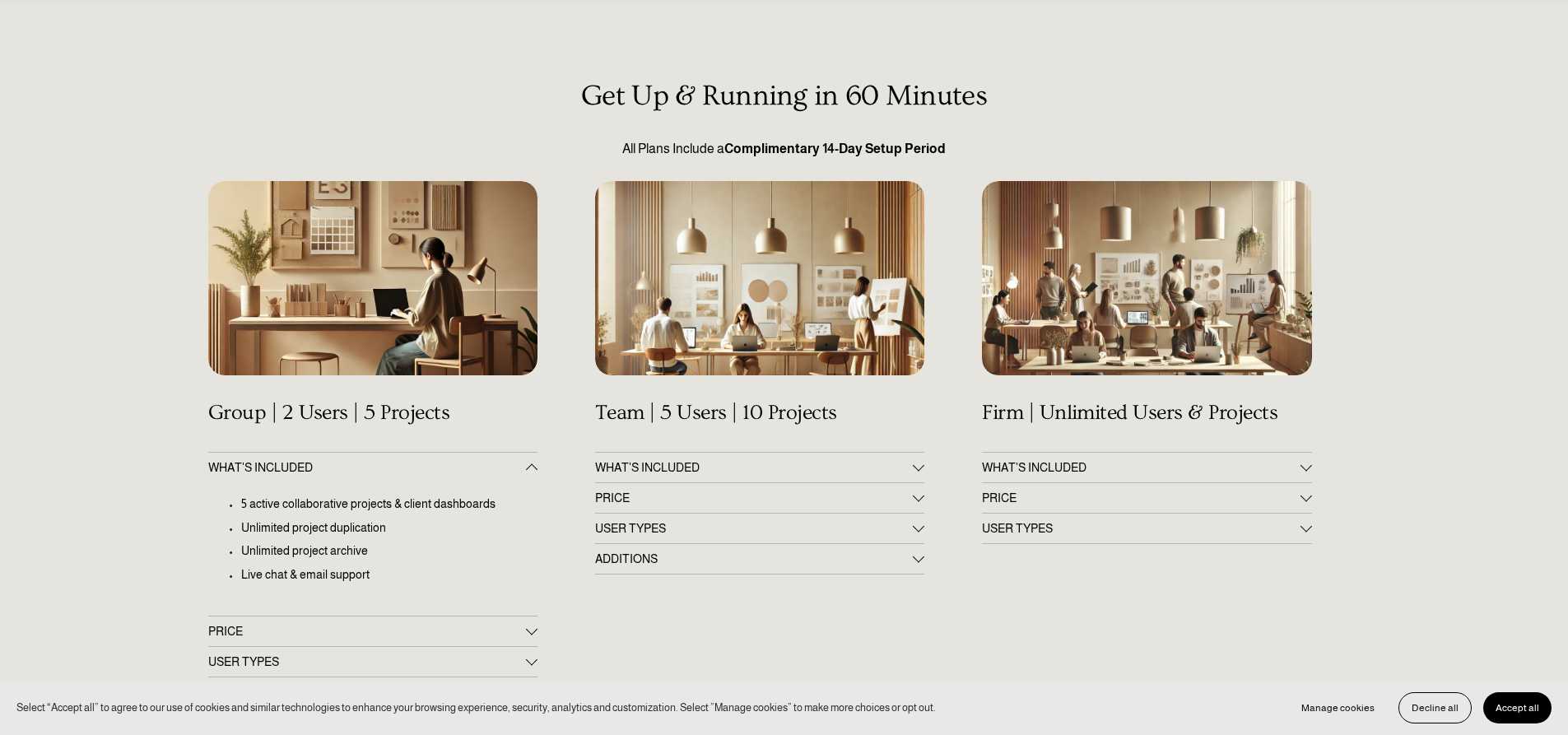
scroll to position [165, 0]
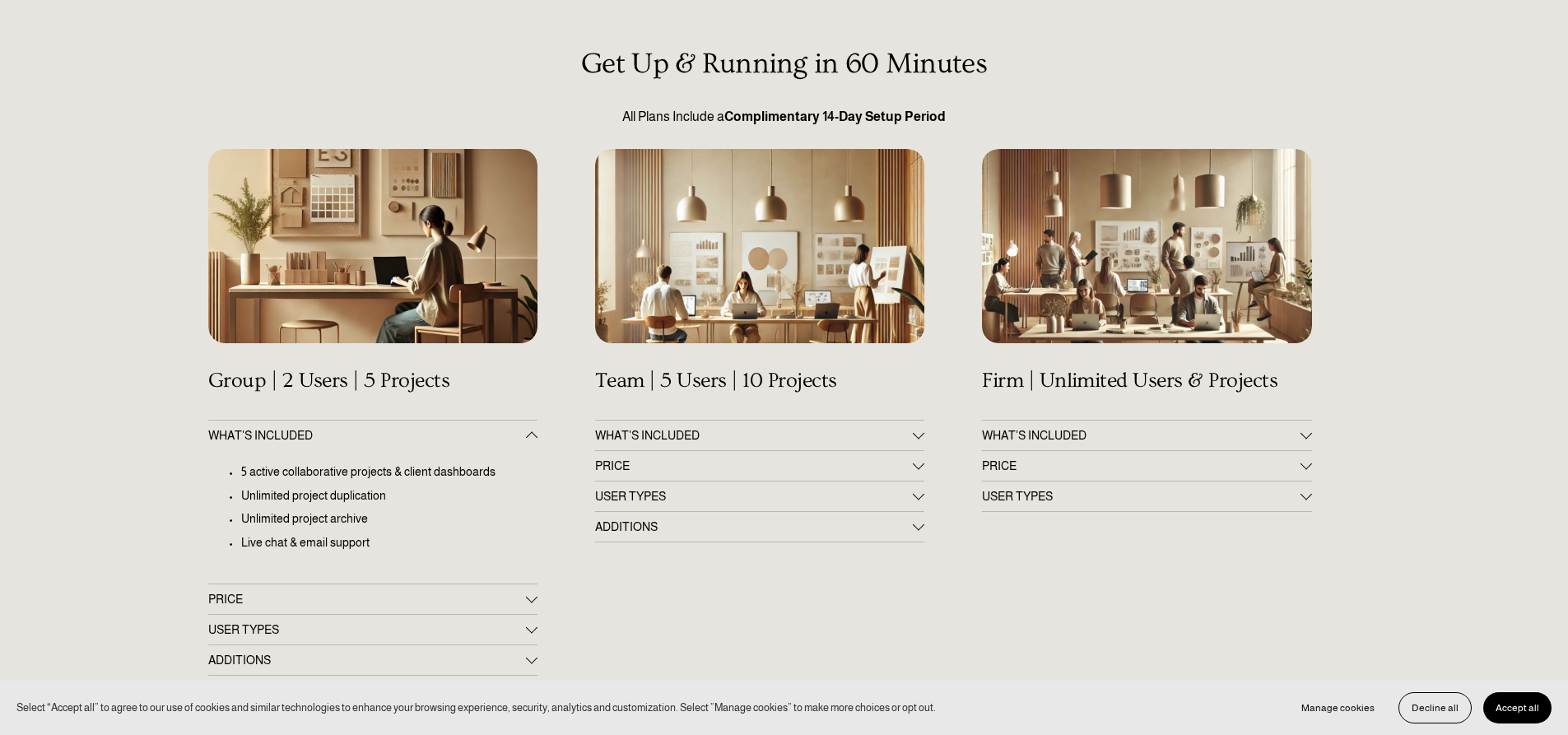
click at [462, 590] on button "PRICE" at bounding box center [373, 600] width 330 height 29
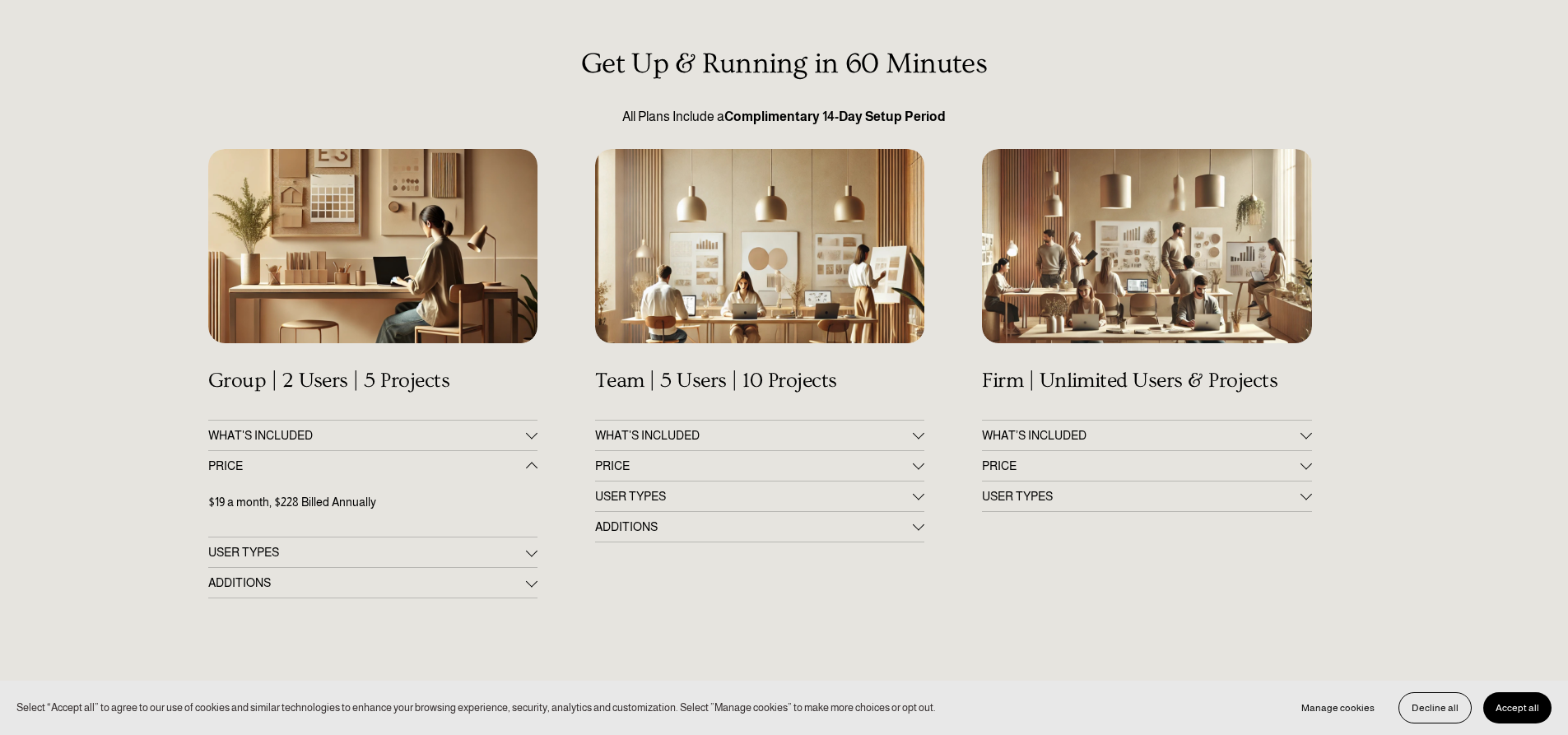
click at [469, 554] on span "USER TYPES" at bounding box center [367, 552] width 318 height 13
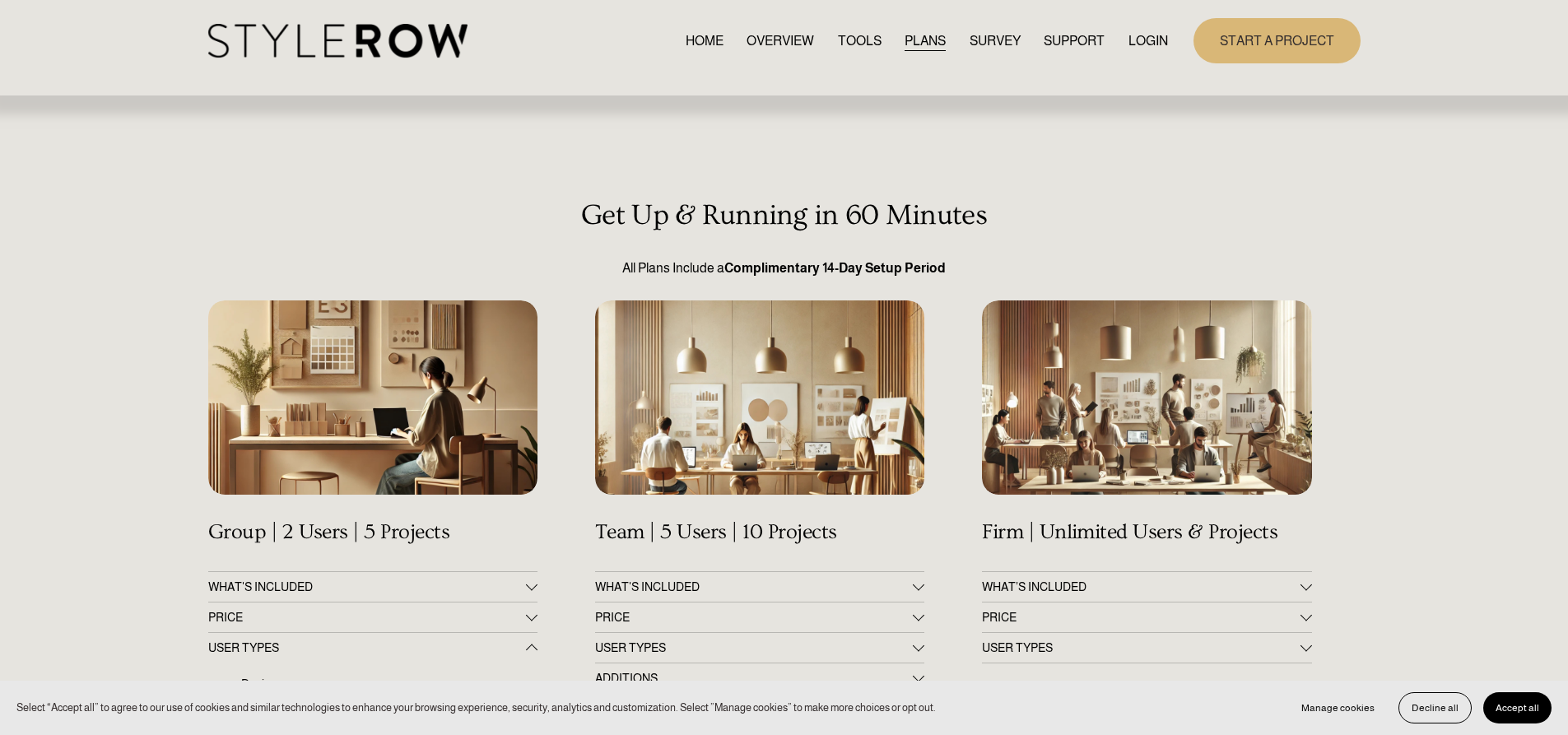
scroll to position [0, 0]
